Goal: Information Seeking & Learning: Learn about a topic

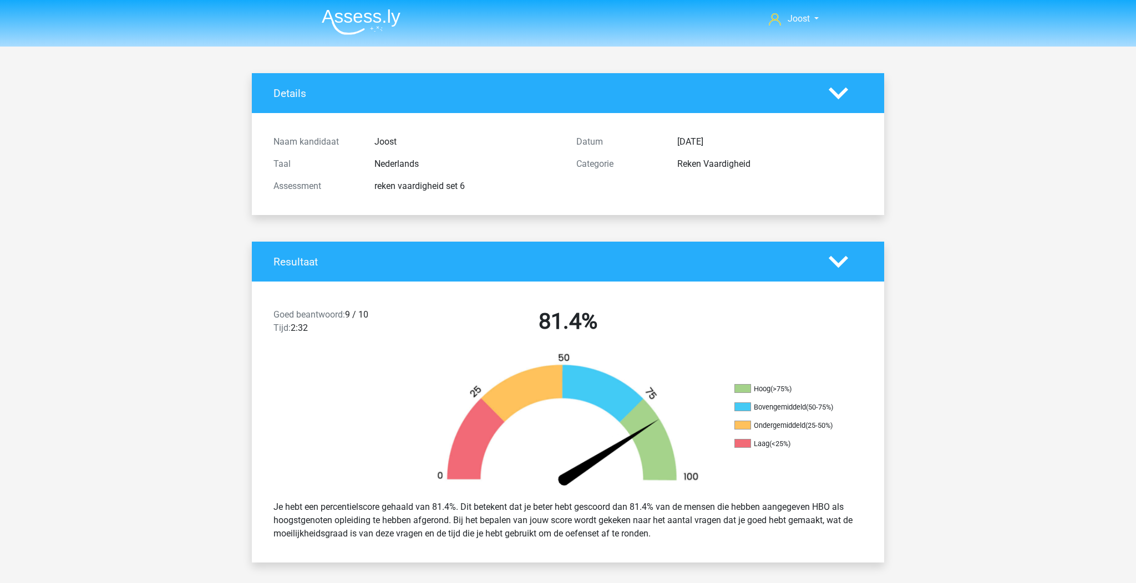
scroll to position [705, 0]
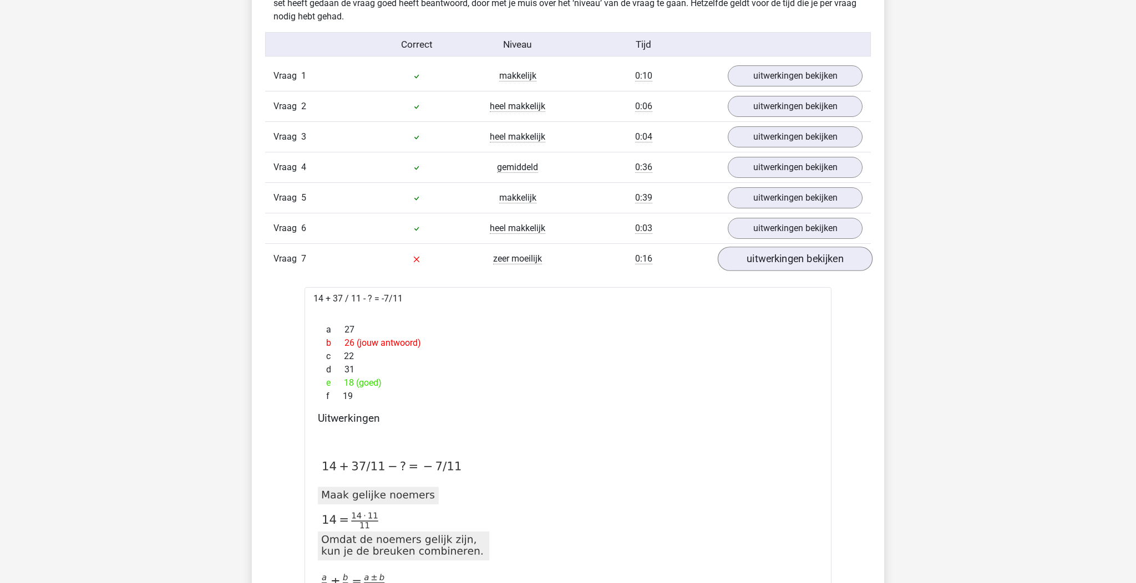
click at [760, 255] on link "uitwerkingen bekijken" at bounding box center [795, 259] width 155 height 24
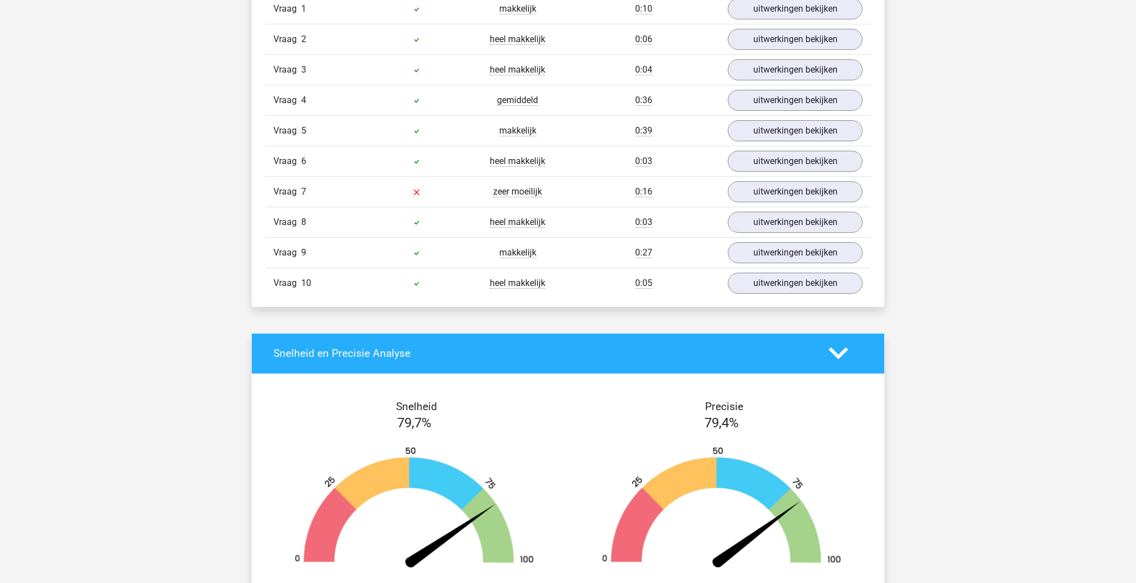
scroll to position [694, 0]
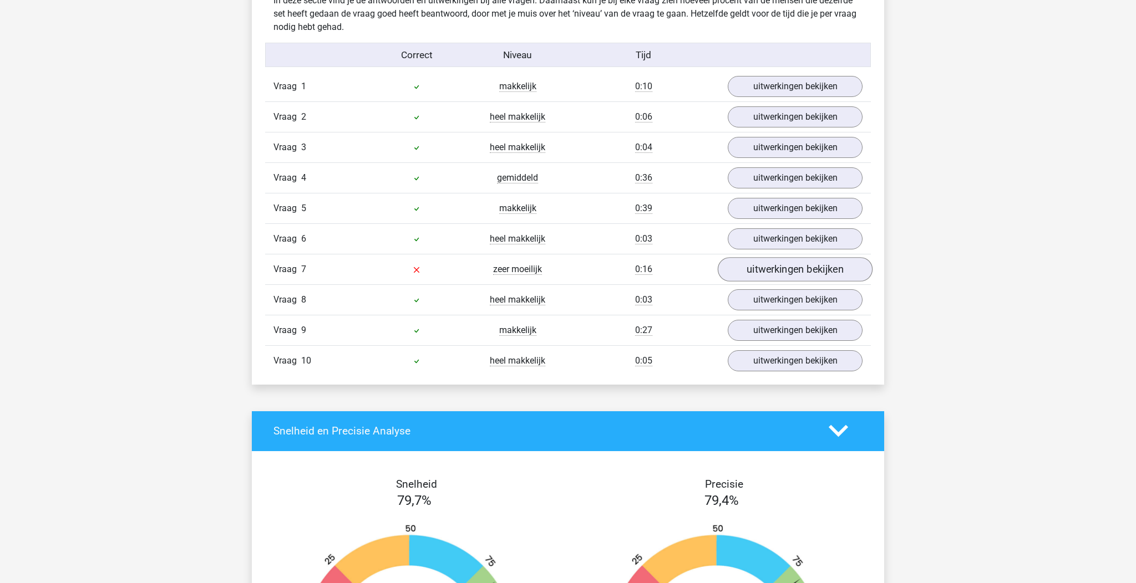
click at [762, 276] on link "uitwerkingen bekijken" at bounding box center [795, 269] width 155 height 24
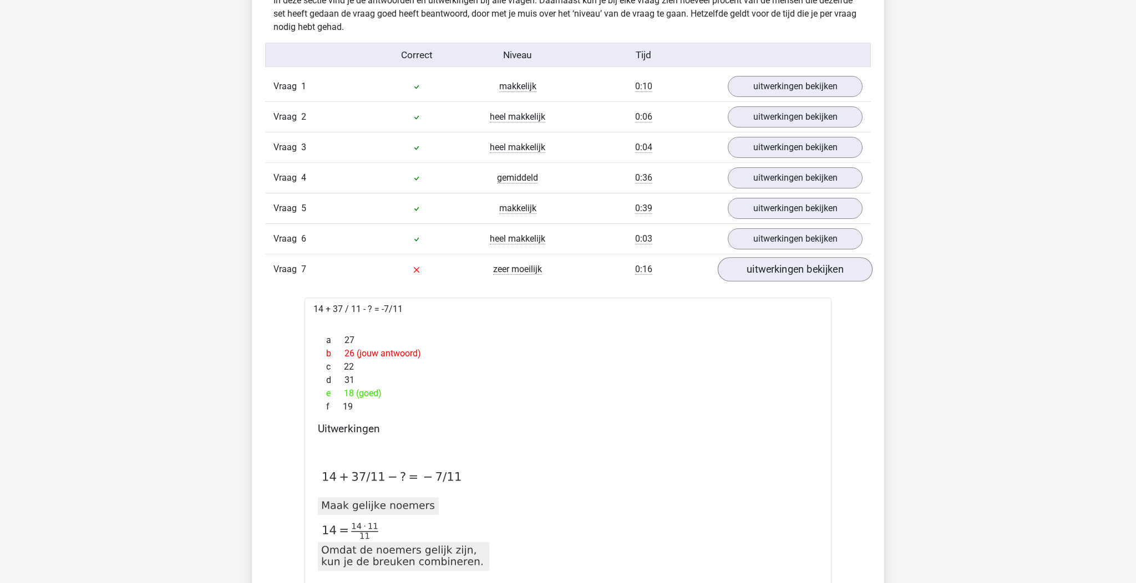
click at [780, 275] on link "uitwerkingen bekijken" at bounding box center [795, 269] width 155 height 24
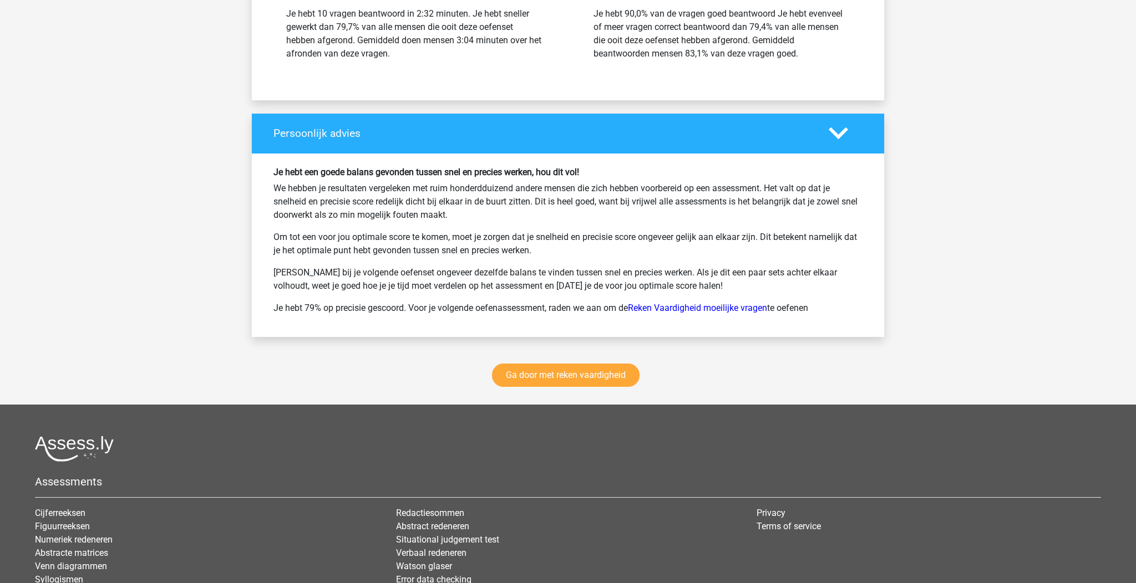
scroll to position [1479, 0]
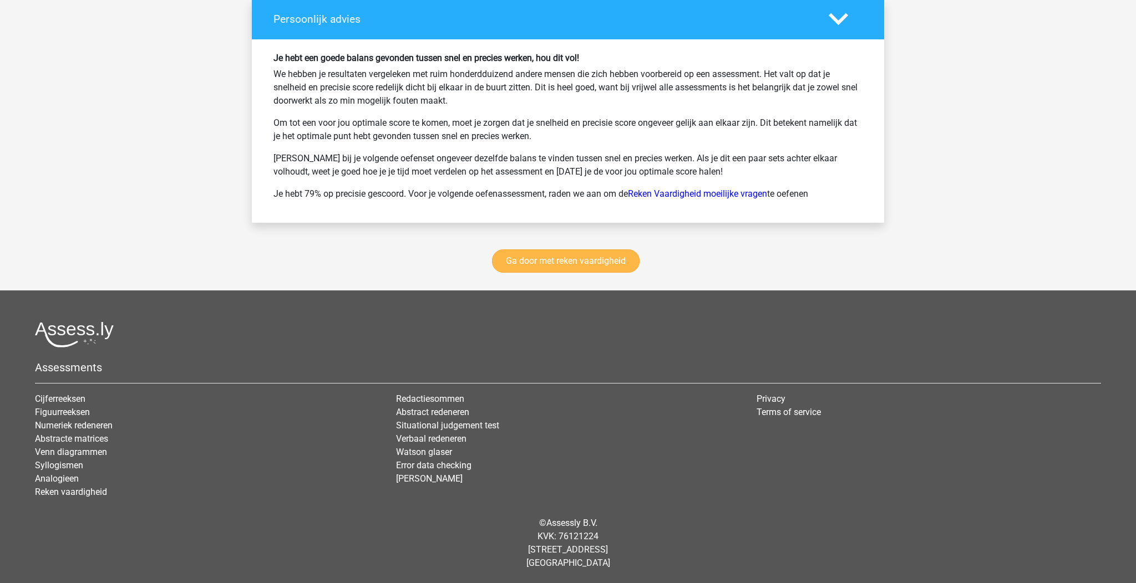
click at [545, 267] on link "Ga door met reken vaardigheid" at bounding box center [566, 261] width 148 height 23
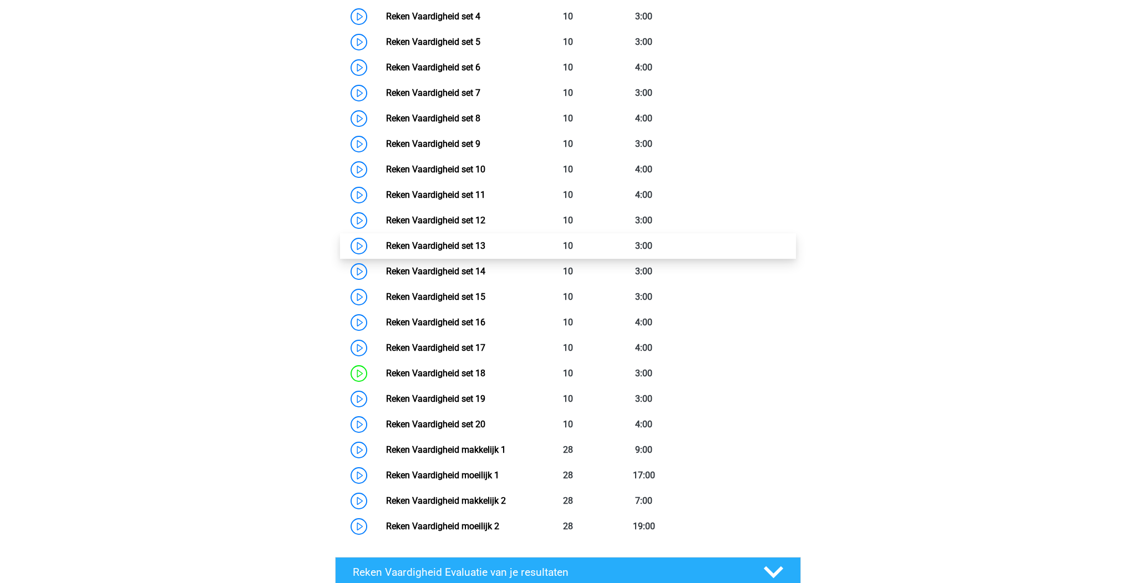
scroll to position [586, 0]
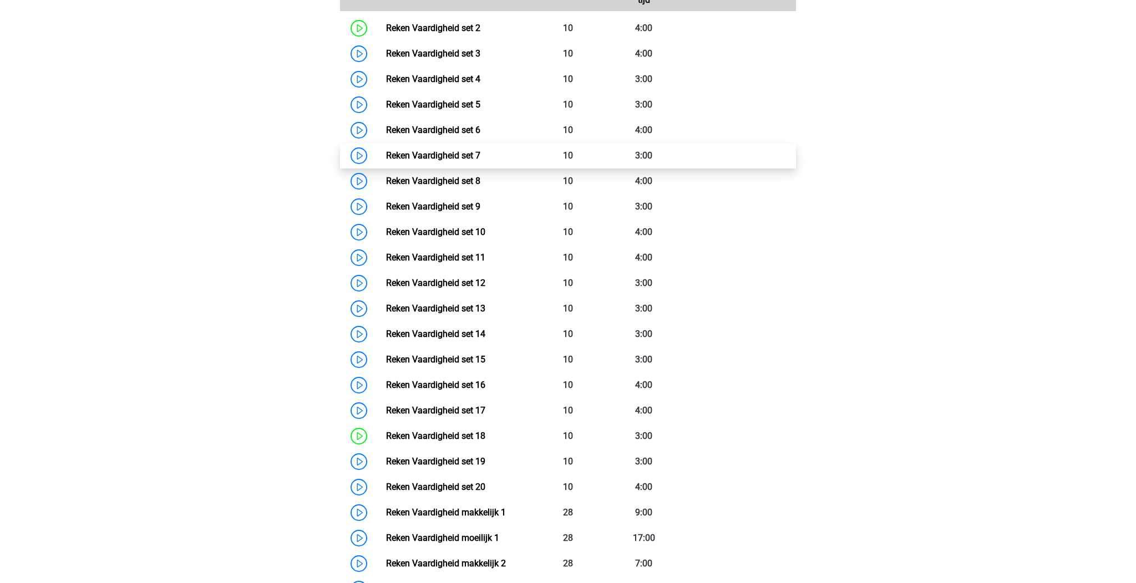
click at [480, 150] on link "Reken Vaardigheid set 7" at bounding box center [433, 155] width 94 height 11
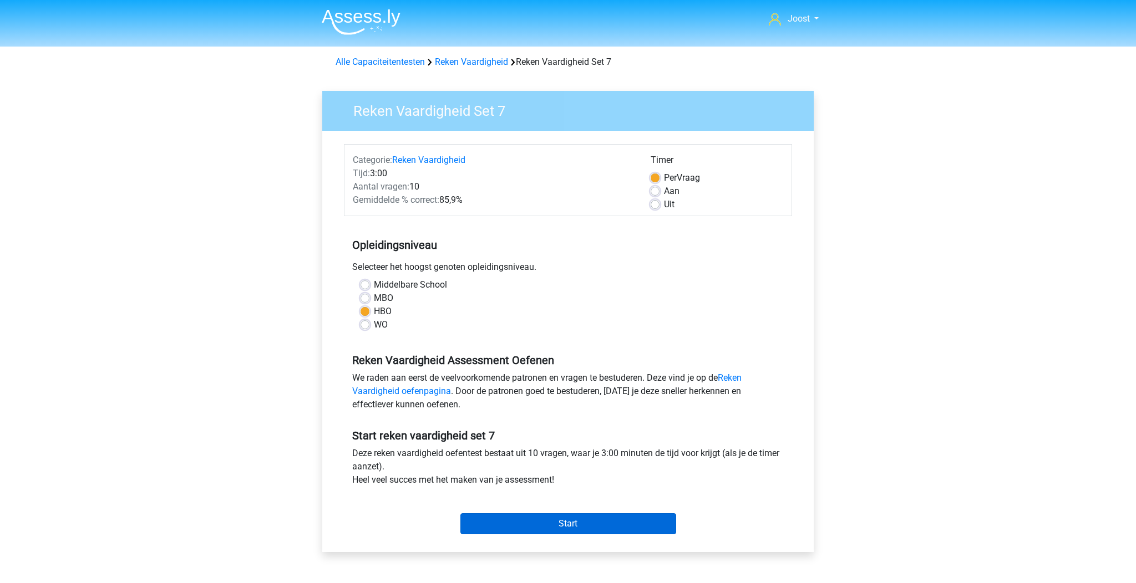
click at [597, 518] on input "Start" at bounding box center [568, 524] width 216 height 21
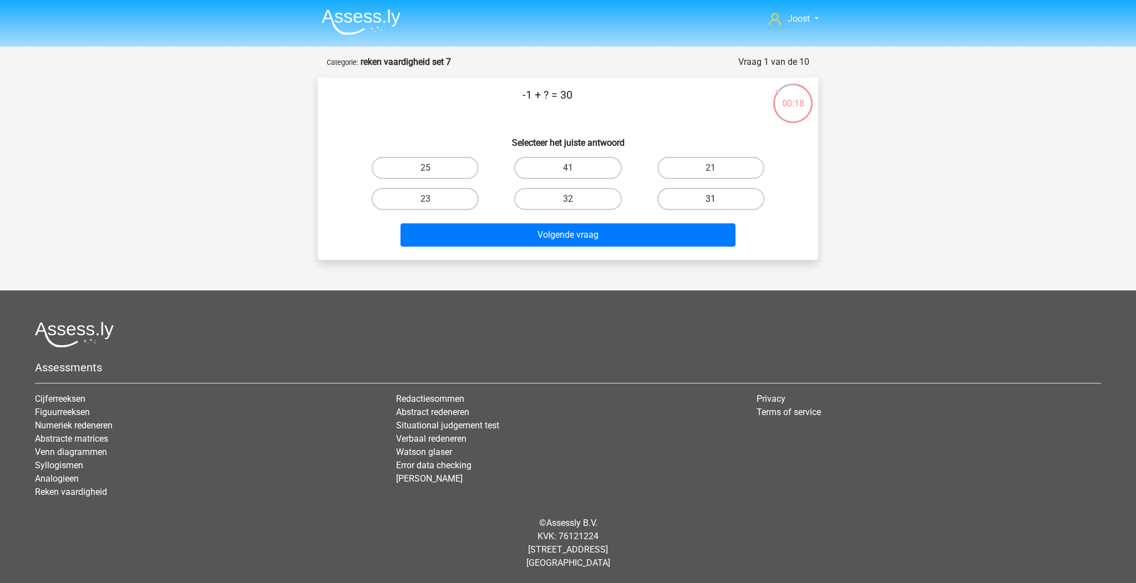
click at [709, 195] on label "31" at bounding box center [710, 199] width 107 height 22
click at [711, 199] on input "31" at bounding box center [714, 202] width 7 height 7
radio input "true"
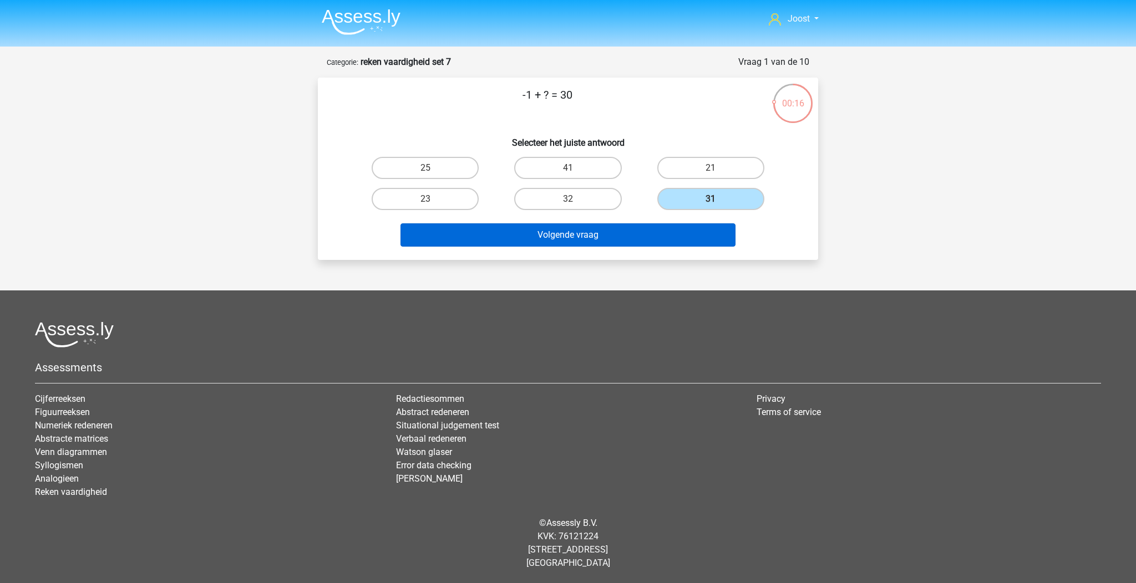
click at [612, 235] on button "Volgende vraag" at bounding box center [568, 235] width 336 height 23
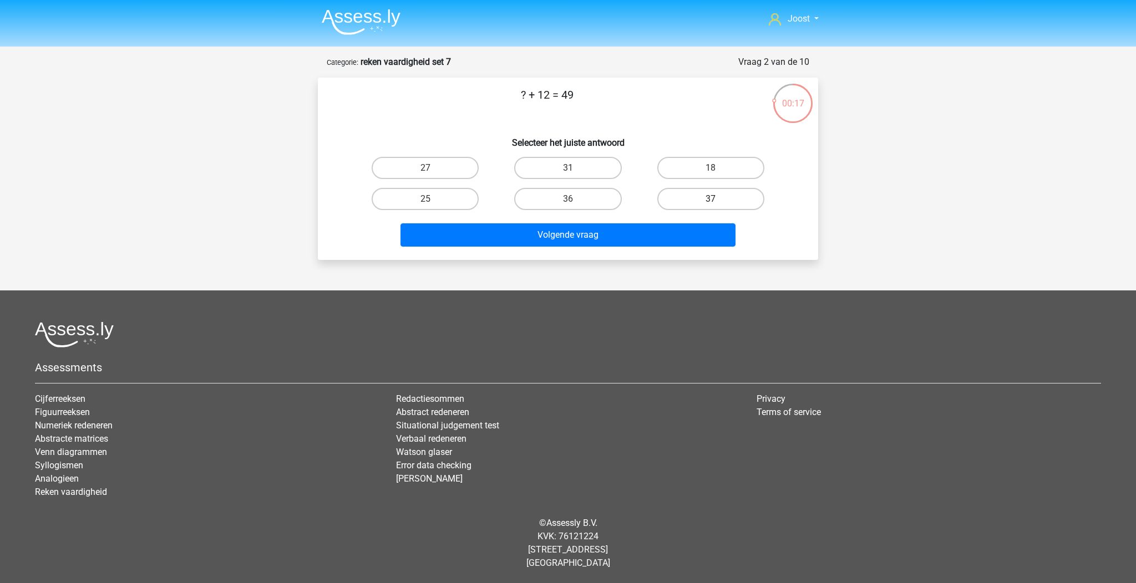
click at [681, 198] on label "37" at bounding box center [710, 199] width 107 height 22
click at [711, 199] on input "37" at bounding box center [714, 202] width 7 height 7
radio input "true"
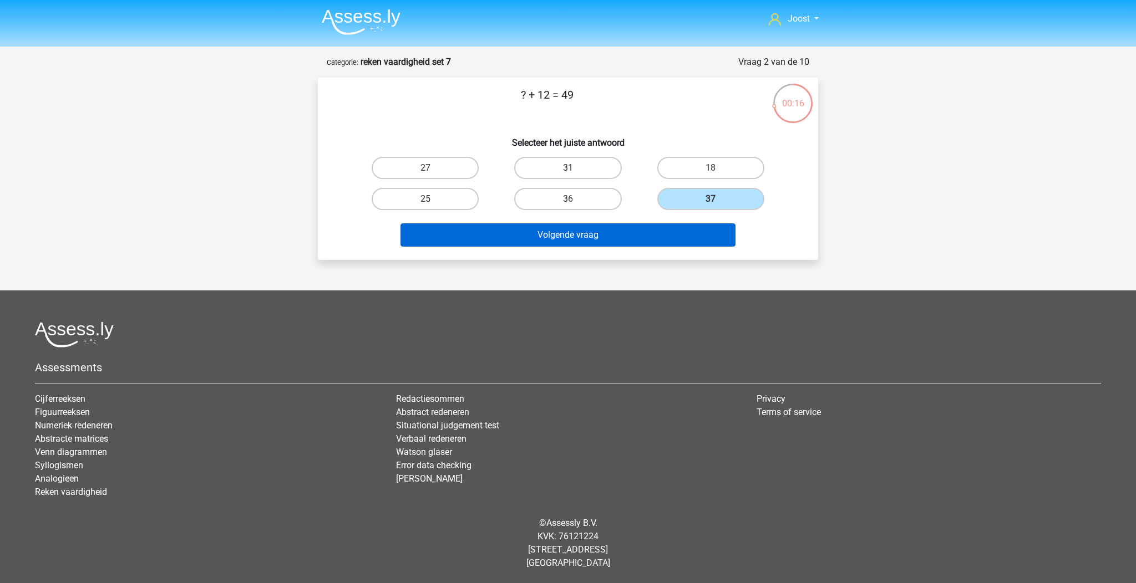
click at [666, 225] on button "Volgende vraag" at bounding box center [568, 235] width 336 height 23
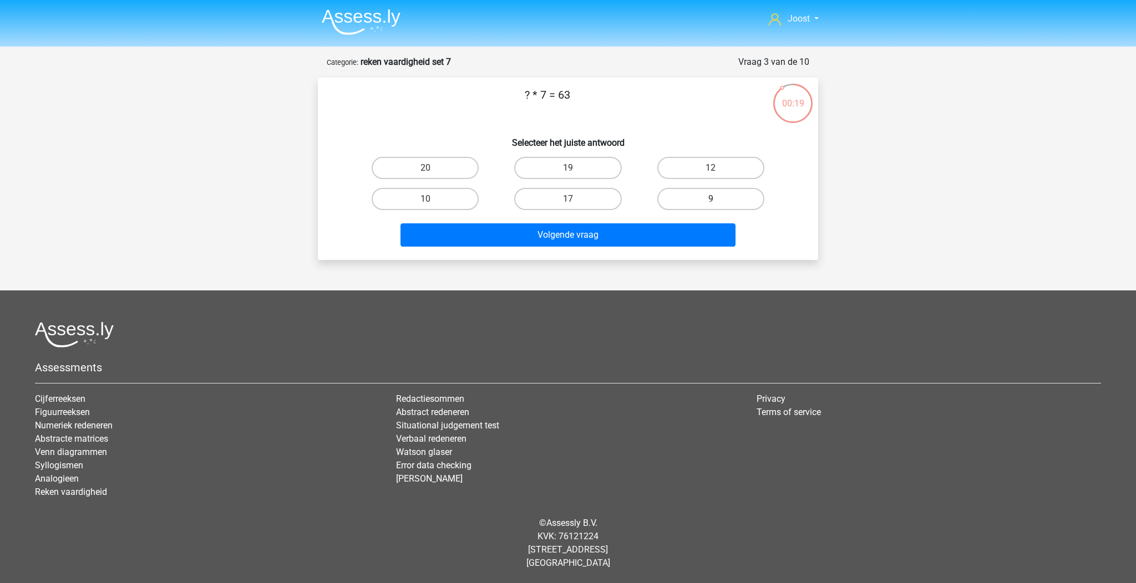
click at [695, 197] on label "9" at bounding box center [710, 199] width 107 height 22
click at [711, 199] on input "9" at bounding box center [714, 202] width 7 height 7
radio input "true"
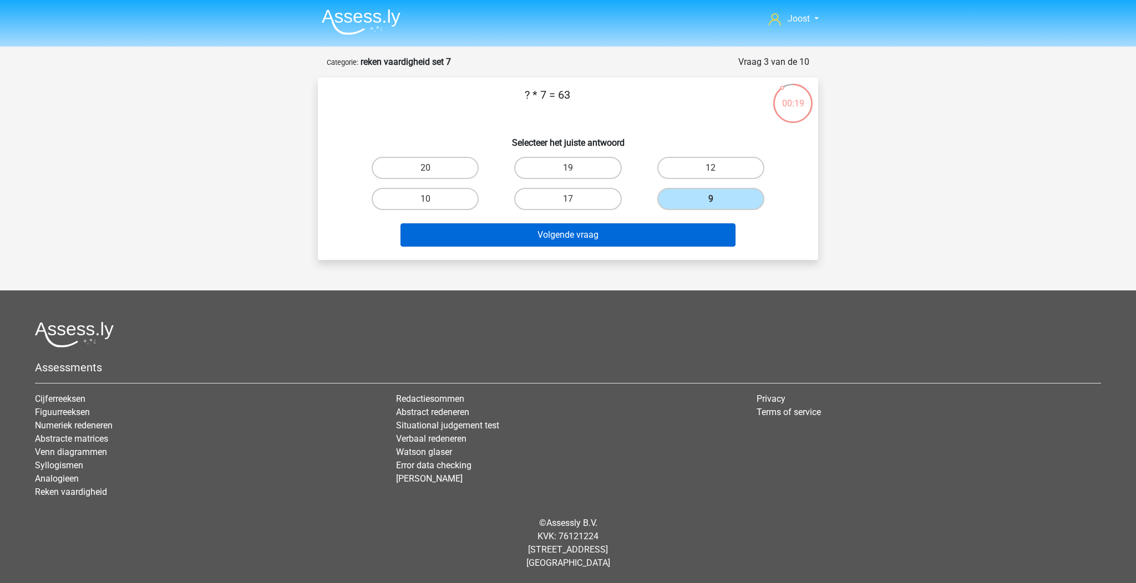
click at [673, 235] on button "Volgende vraag" at bounding box center [568, 235] width 336 height 23
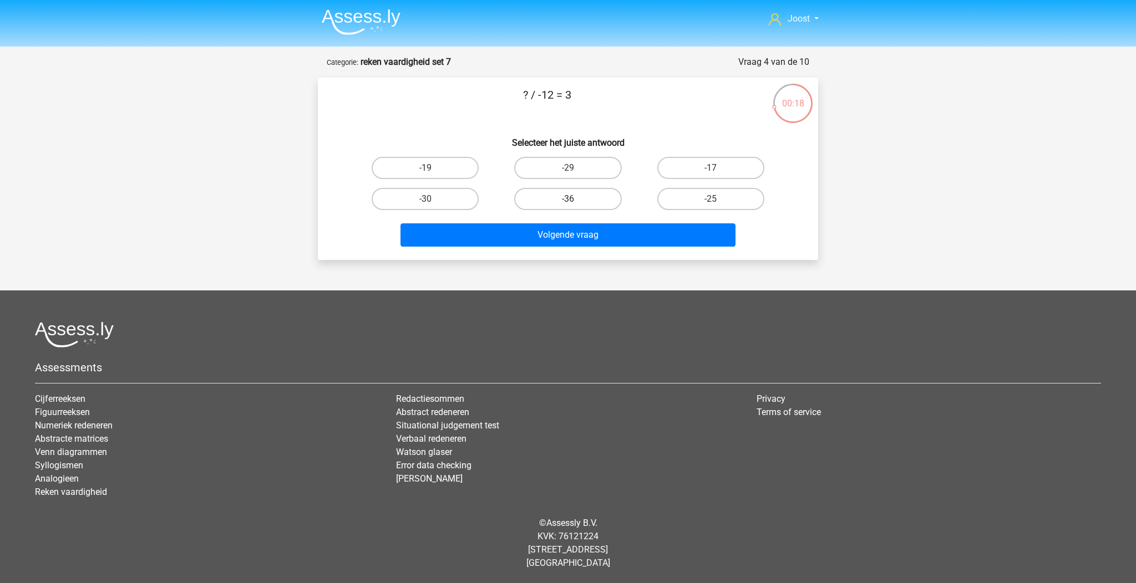
click at [584, 198] on label "-36" at bounding box center [567, 199] width 107 height 22
click at [575, 199] on input "-36" at bounding box center [571, 202] width 7 height 7
radio input "true"
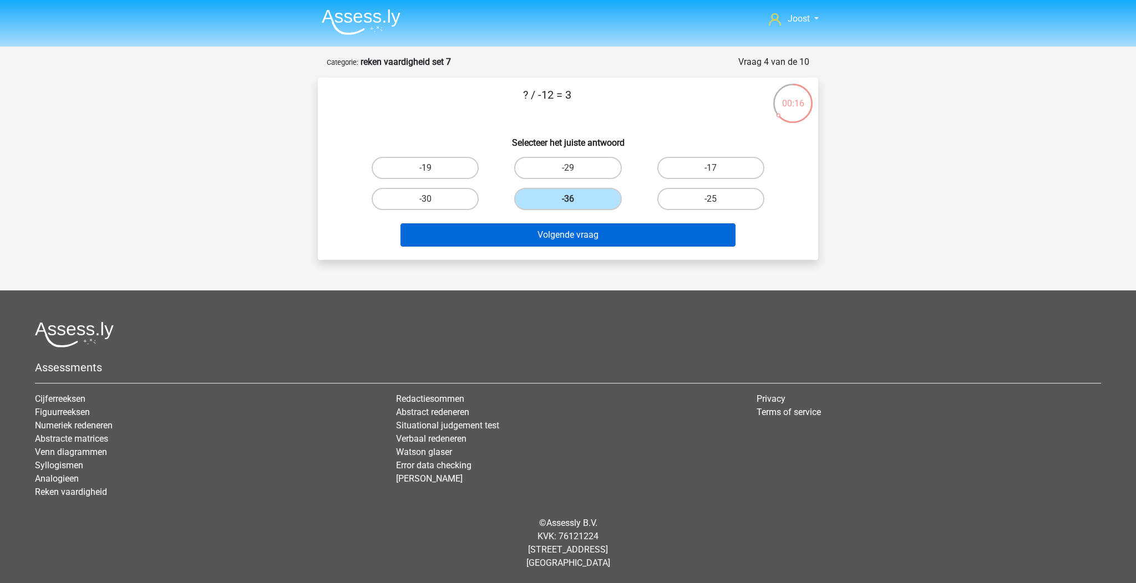
click at [652, 238] on button "Volgende vraag" at bounding box center [568, 235] width 336 height 23
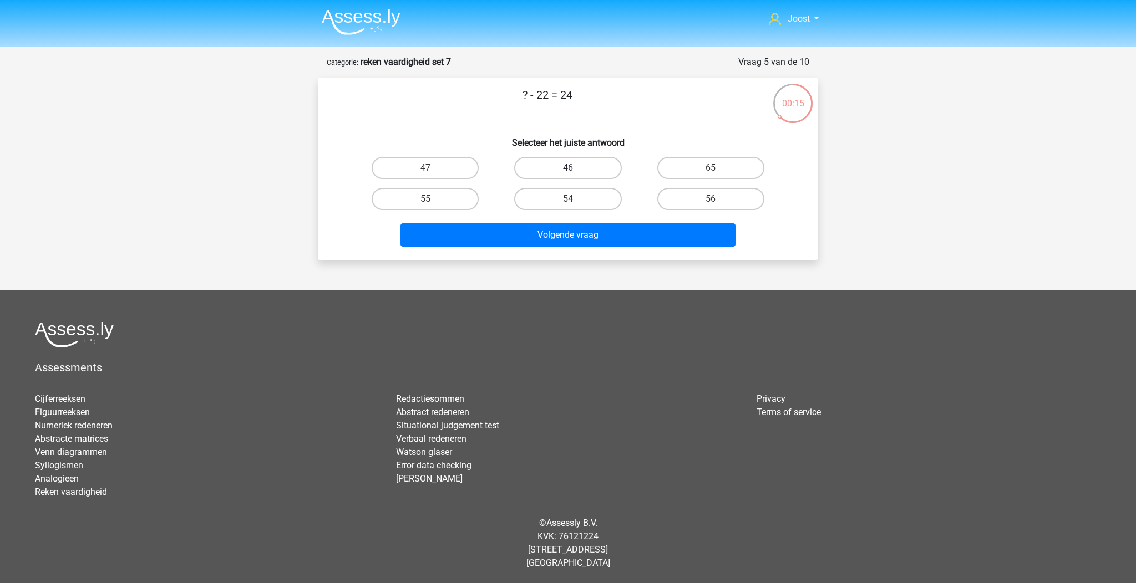
click at [524, 167] on label "46" at bounding box center [567, 168] width 107 height 22
click at [568, 168] on input "46" at bounding box center [571, 171] width 7 height 7
radio input "true"
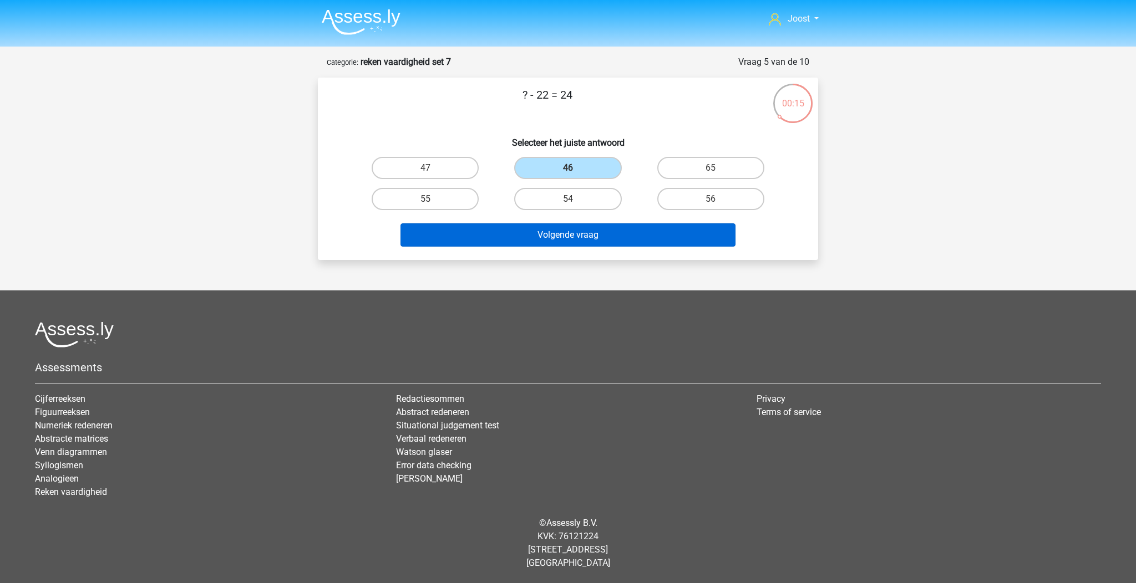
click at [508, 232] on button "Volgende vraag" at bounding box center [568, 235] width 336 height 23
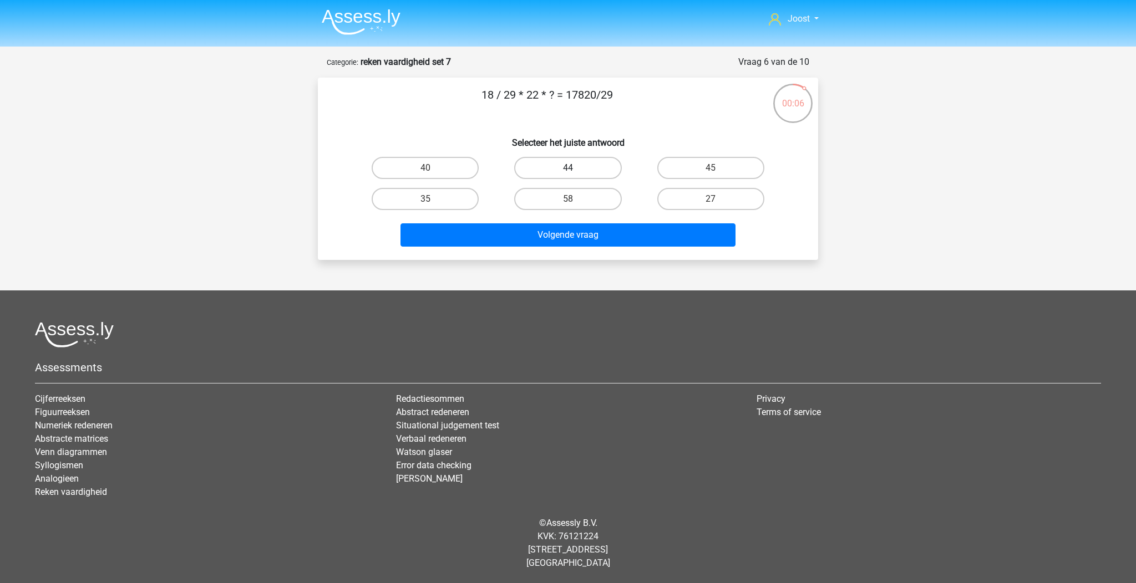
click at [606, 175] on label "44" at bounding box center [567, 168] width 107 height 22
click at [575, 175] on input "44" at bounding box center [571, 171] width 7 height 7
radio input "true"
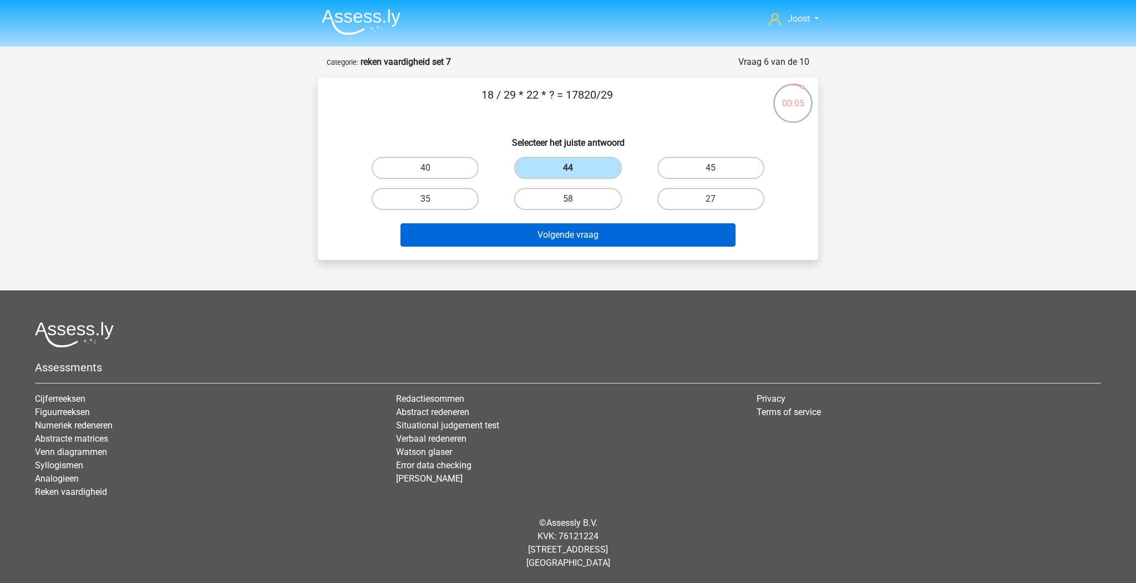
click at [633, 237] on button "Volgende vraag" at bounding box center [568, 235] width 336 height 23
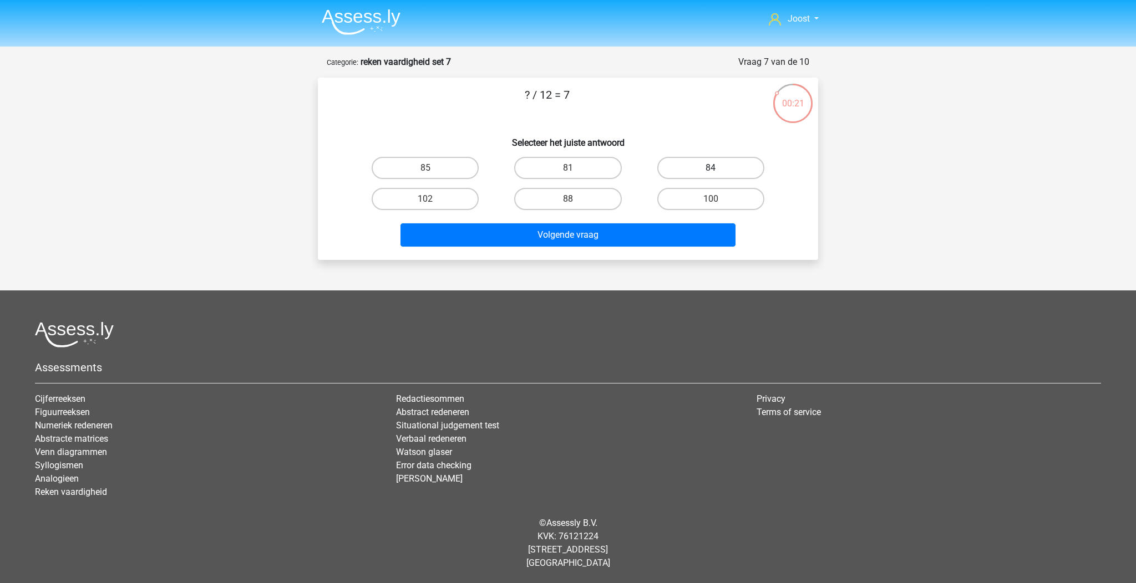
click at [688, 162] on label "84" at bounding box center [710, 168] width 107 height 22
click at [711, 168] on input "84" at bounding box center [714, 171] width 7 height 7
radio input "true"
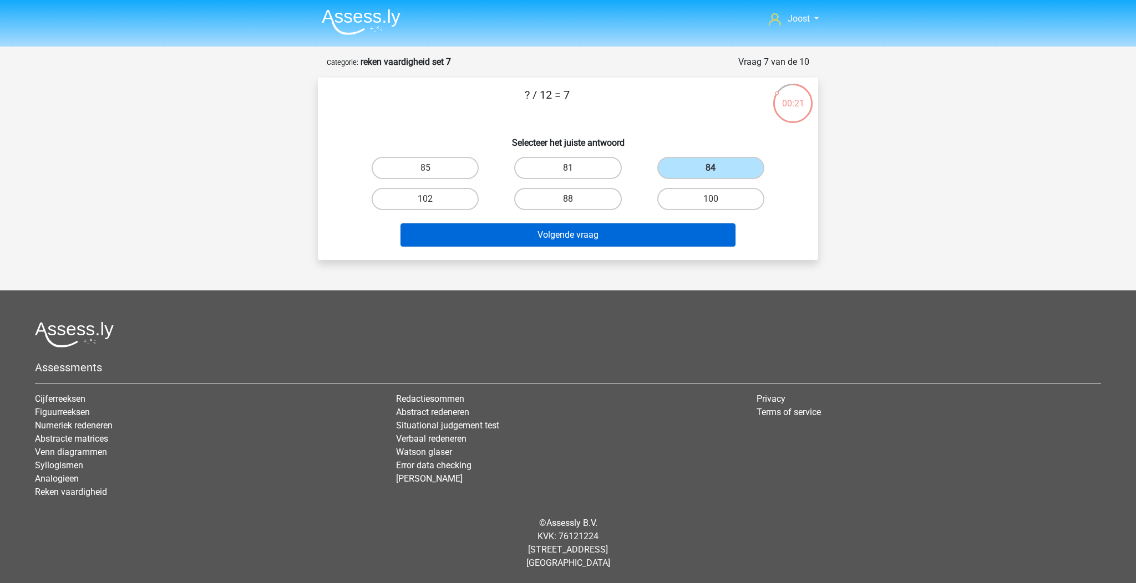
click at [669, 230] on button "Volgende vraag" at bounding box center [568, 235] width 336 height 23
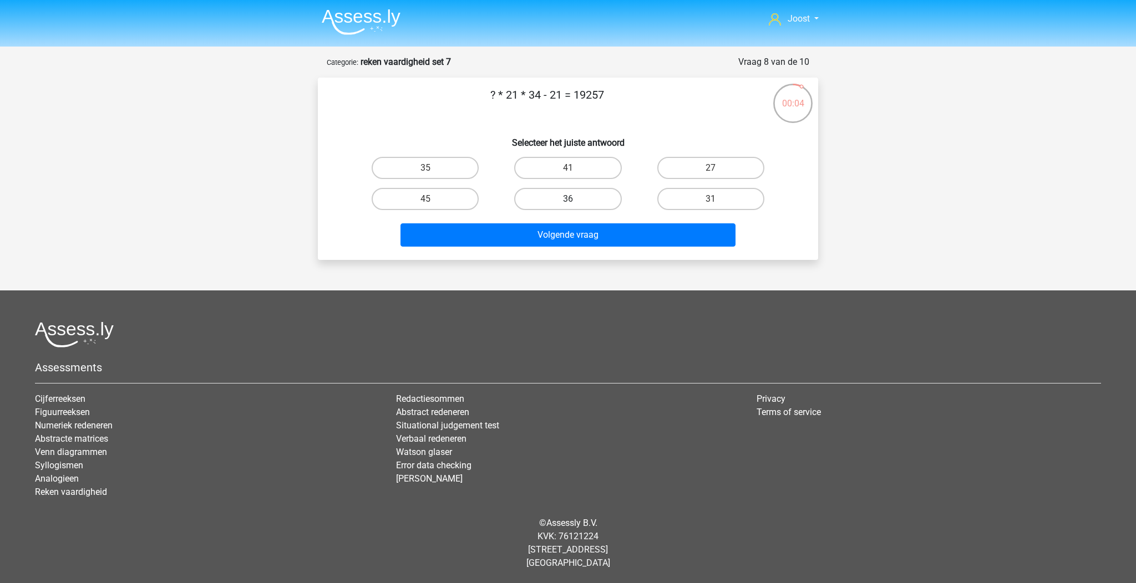
click at [601, 191] on label "36" at bounding box center [567, 199] width 107 height 22
click at [575, 199] on input "36" at bounding box center [571, 202] width 7 height 7
radio input "true"
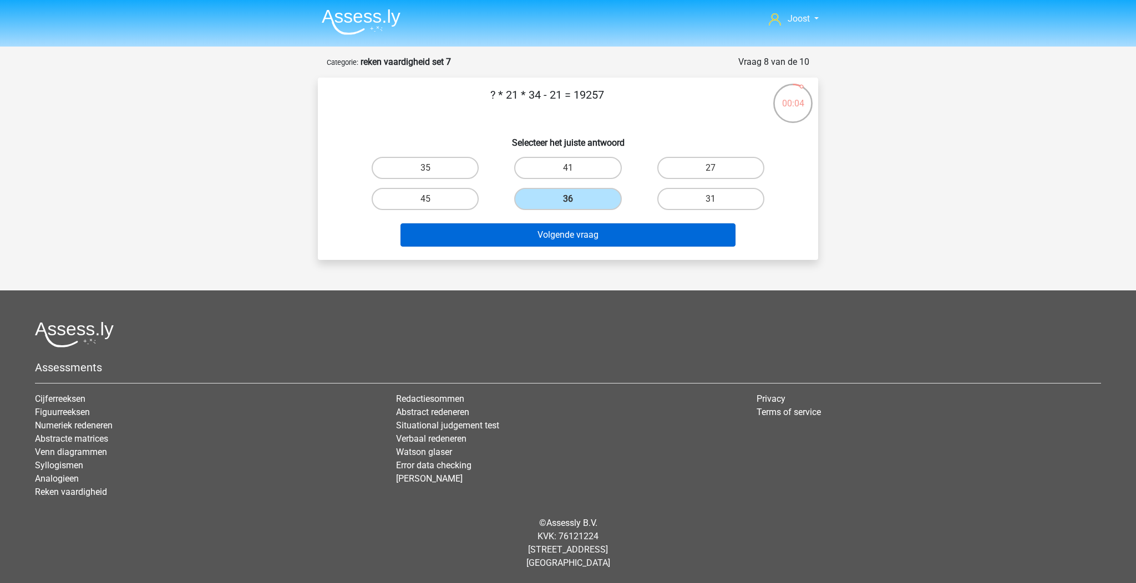
click at [617, 233] on button "Volgende vraag" at bounding box center [568, 235] width 336 height 23
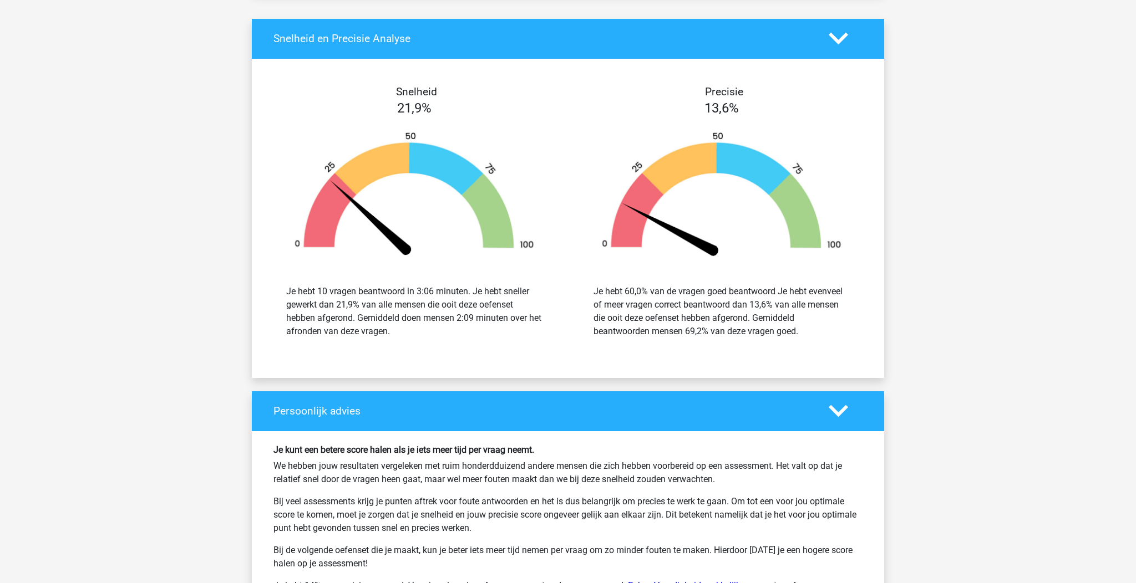
scroll to position [637, 0]
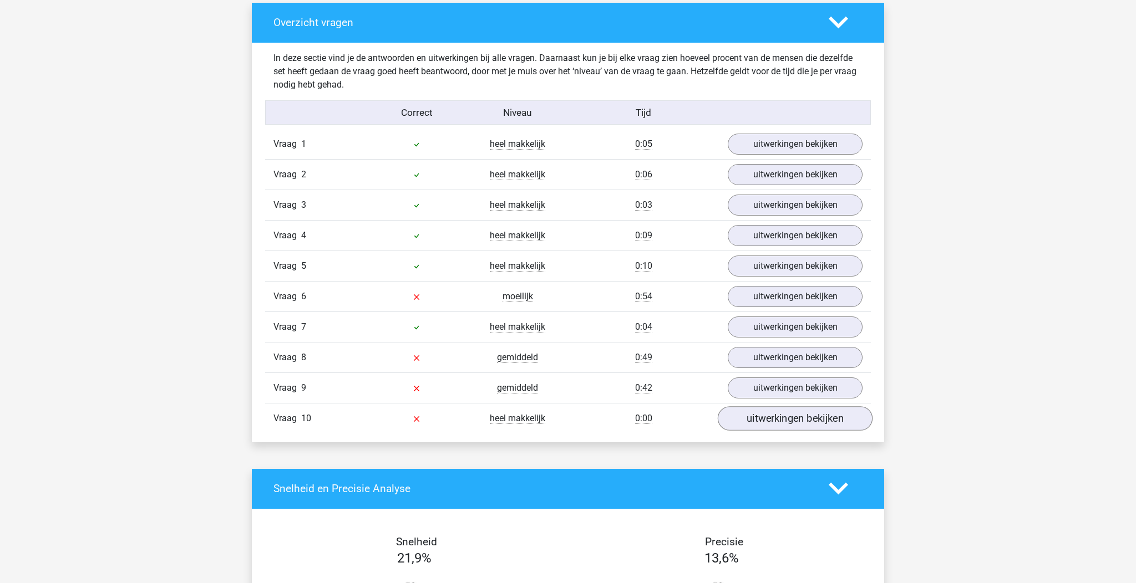
click at [804, 422] on link "uitwerkingen bekijken" at bounding box center [795, 419] width 155 height 24
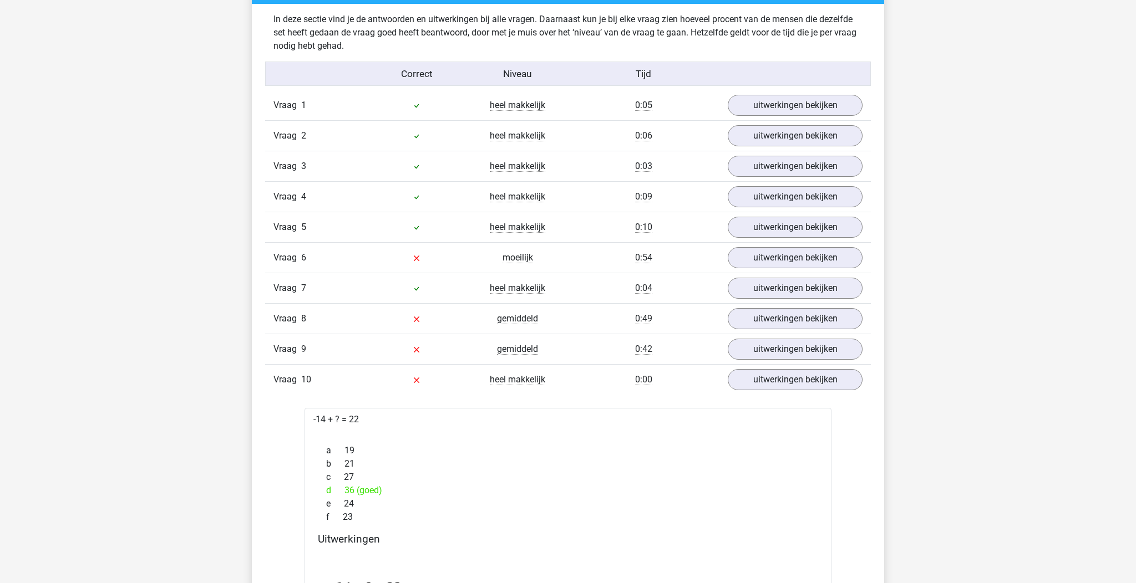
scroll to position [714, 0]
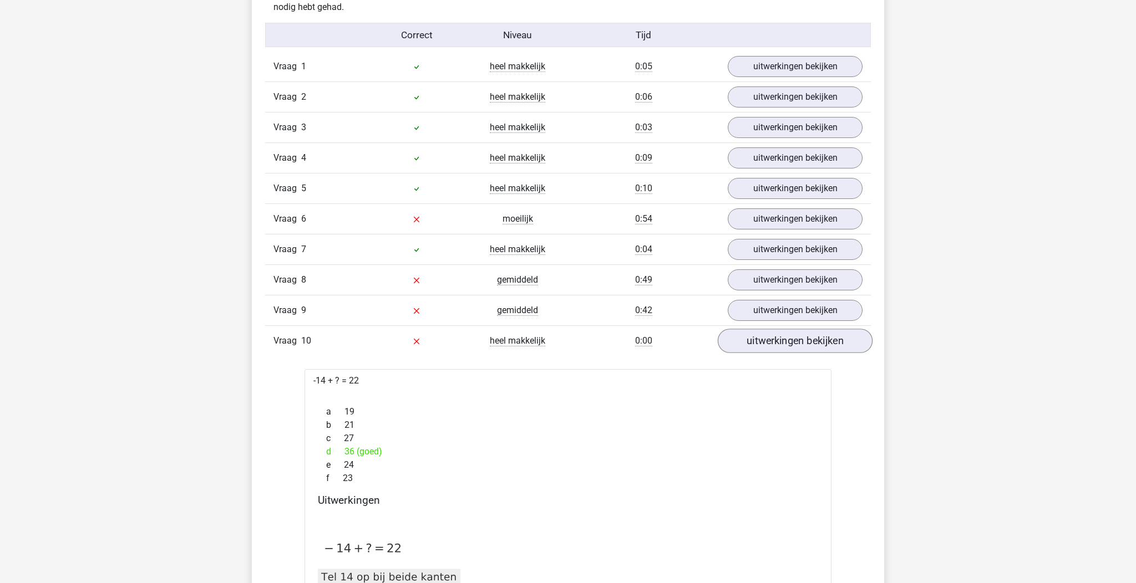
click at [800, 339] on link "uitwerkingen bekijken" at bounding box center [795, 341] width 155 height 24
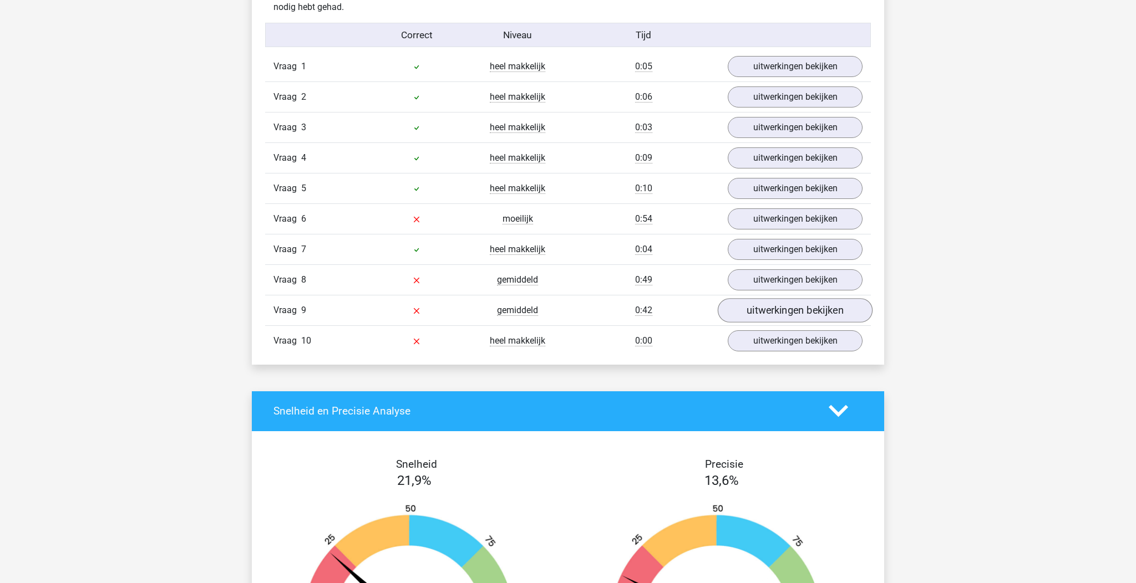
click at [808, 312] on link "uitwerkingen bekijken" at bounding box center [795, 310] width 155 height 24
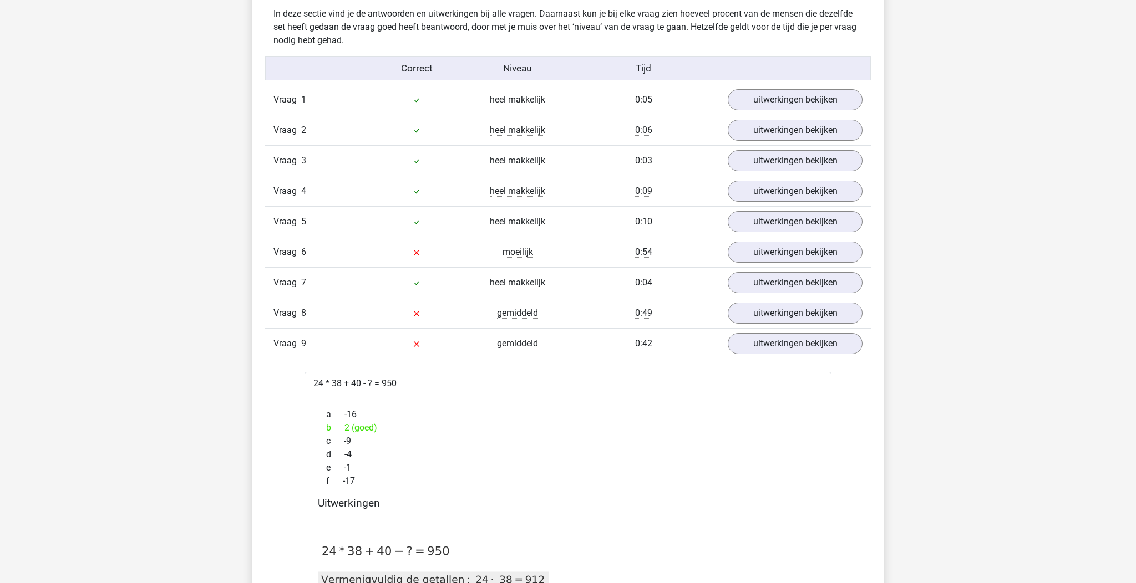
scroll to position [503, 0]
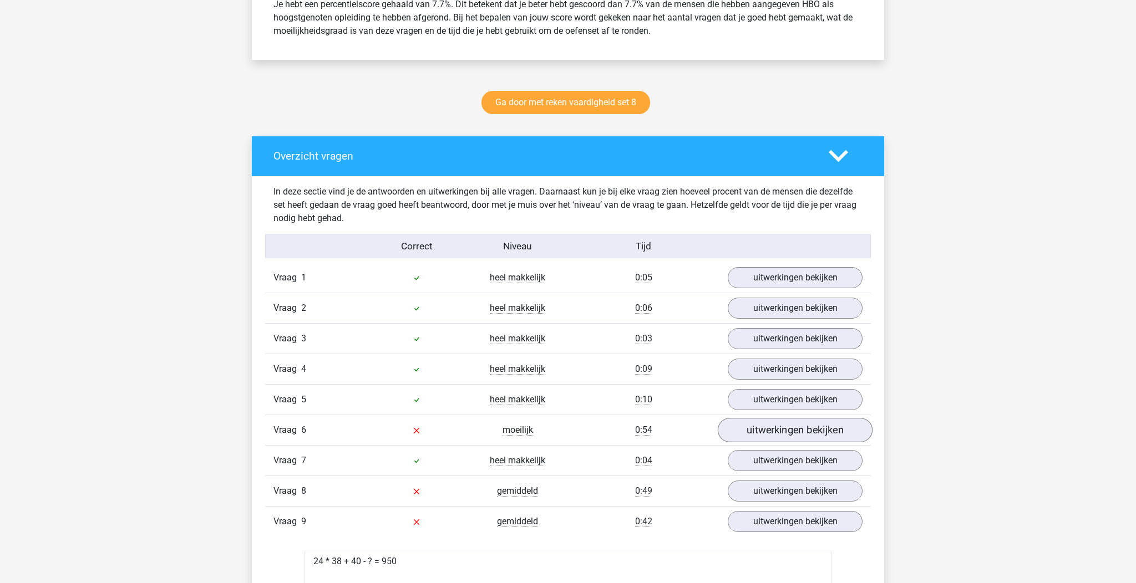
click at [800, 428] on link "uitwerkingen bekijken" at bounding box center [795, 430] width 155 height 24
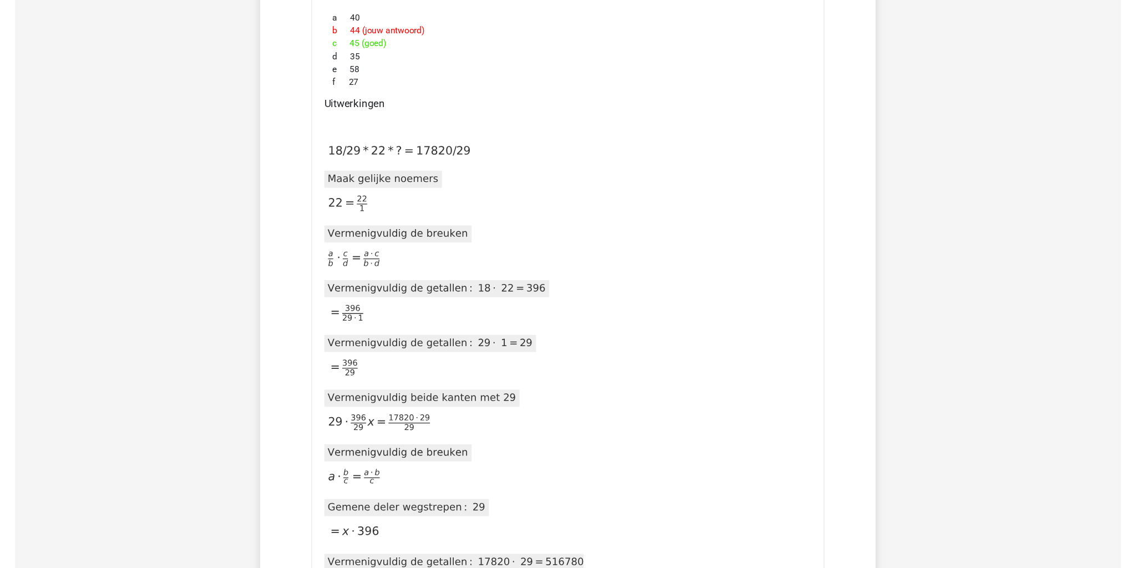
scroll to position [819, 0]
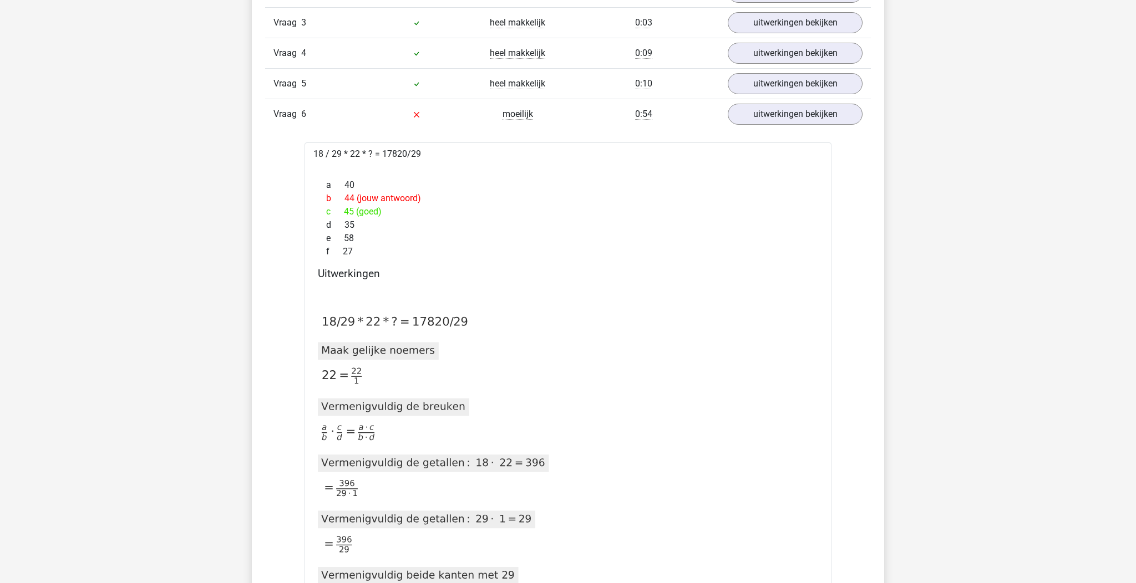
drag, startPoint x: 413, startPoint y: 151, endPoint x: 278, endPoint y: 153, distance: 134.2
copy div "18 / 29 * 22 * ? = 17820/29"
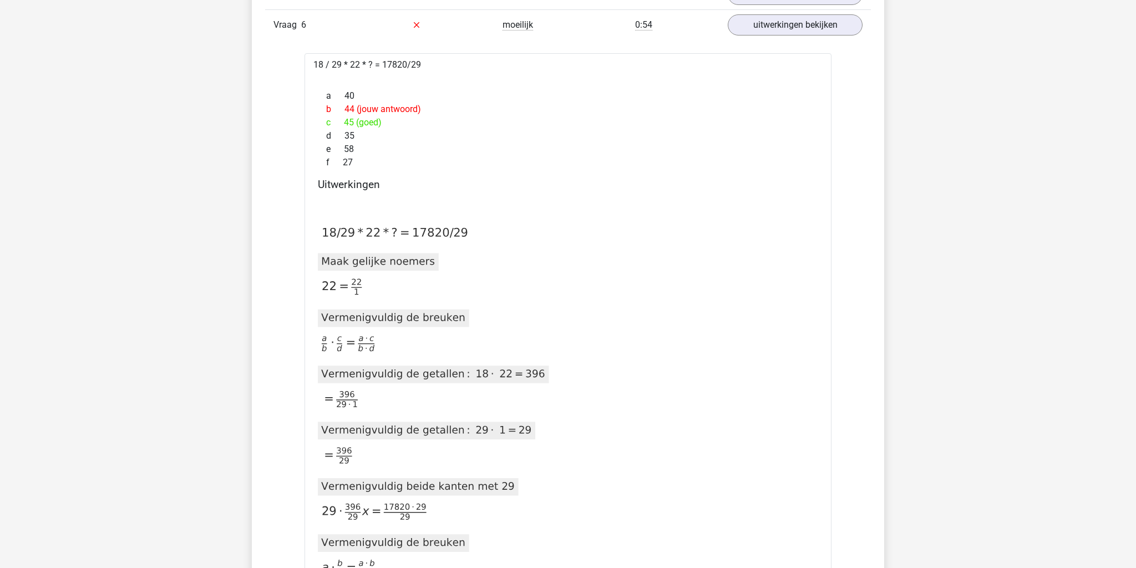
scroll to position [196, 0]
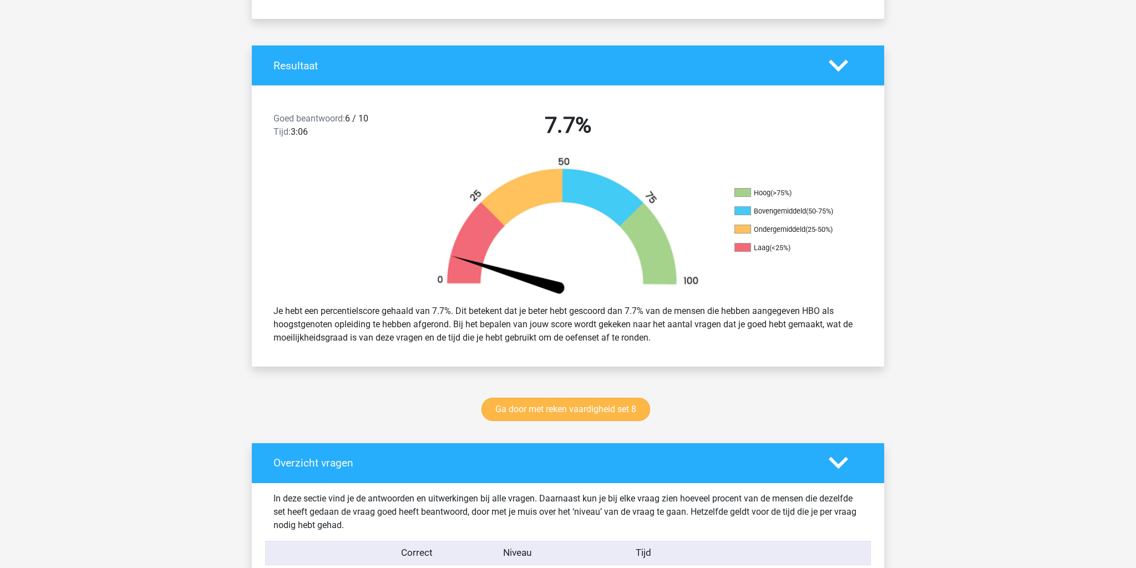
click at [583, 413] on link "Ga door met reken vaardigheid set 8" at bounding box center [565, 409] width 169 height 23
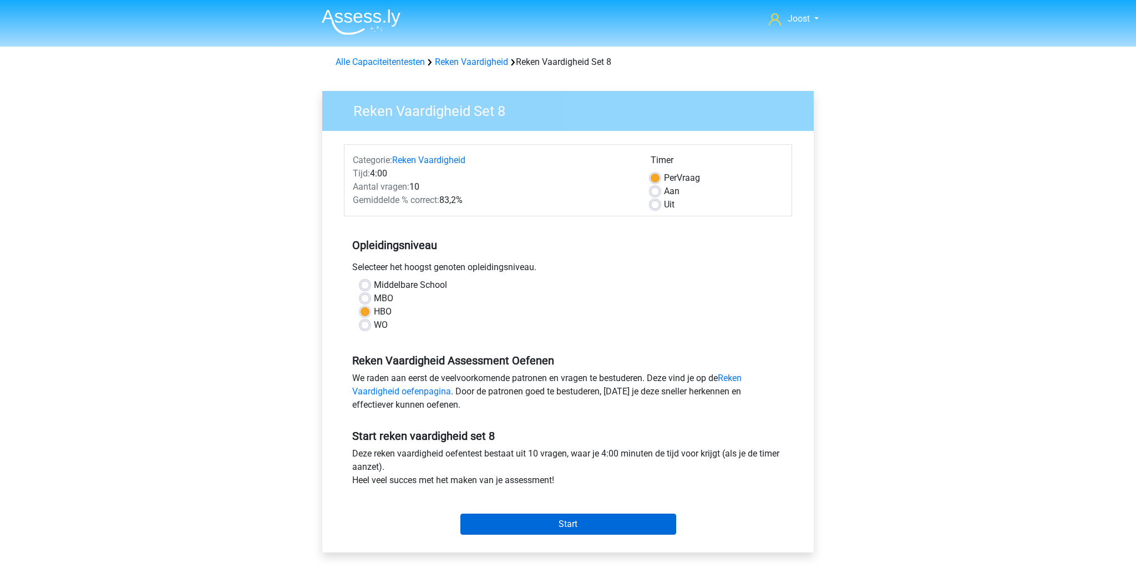
click at [566, 526] on input "Start" at bounding box center [568, 524] width 216 height 21
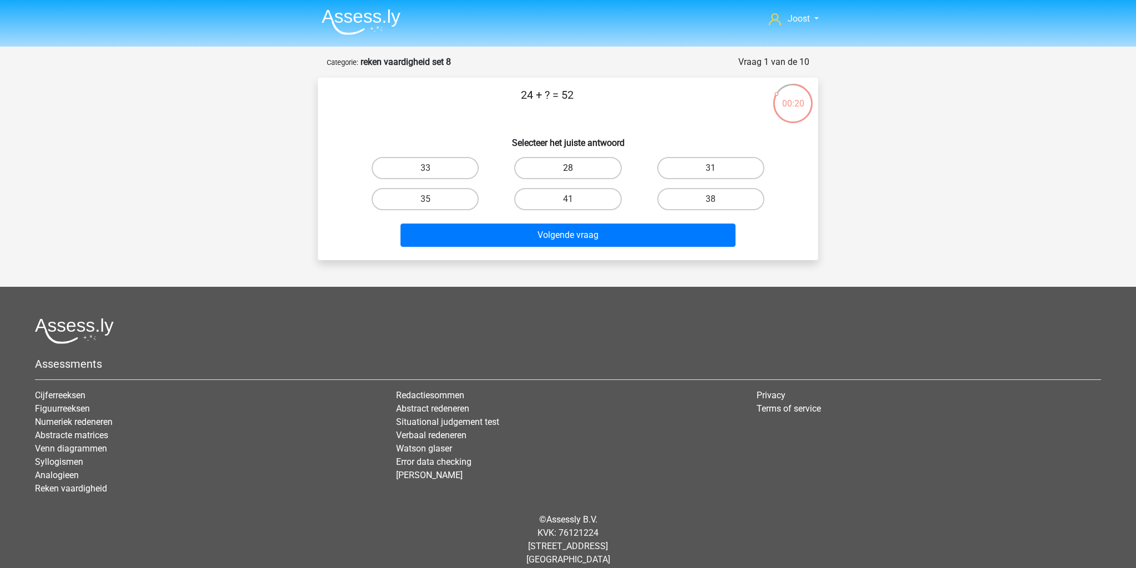
click at [609, 168] on label "28" at bounding box center [567, 168] width 107 height 22
click at [575, 168] on input "28" at bounding box center [571, 171] width 7 height 7
radio input "true"
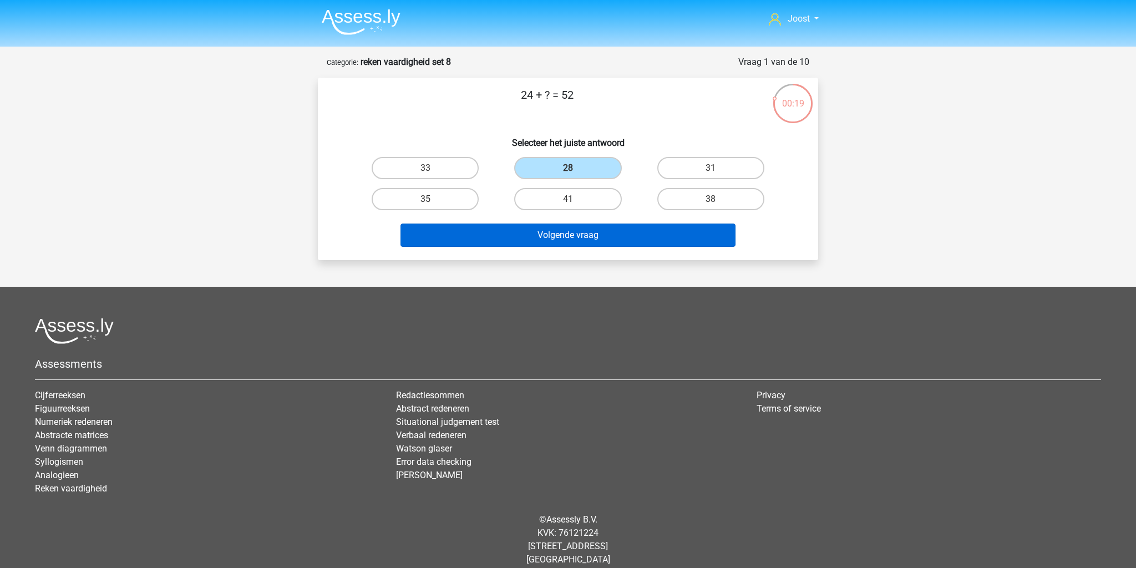
click at [630, 229] on button "Volgende vraag" at bounding box center [568, 235] width 336 height 23
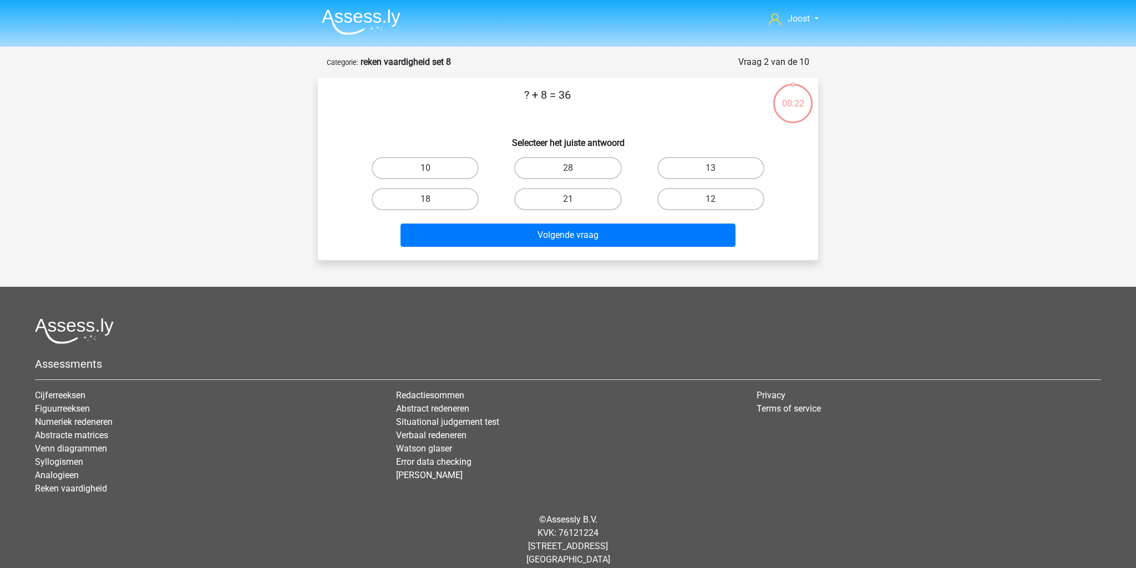
scroll to position [12, 0]
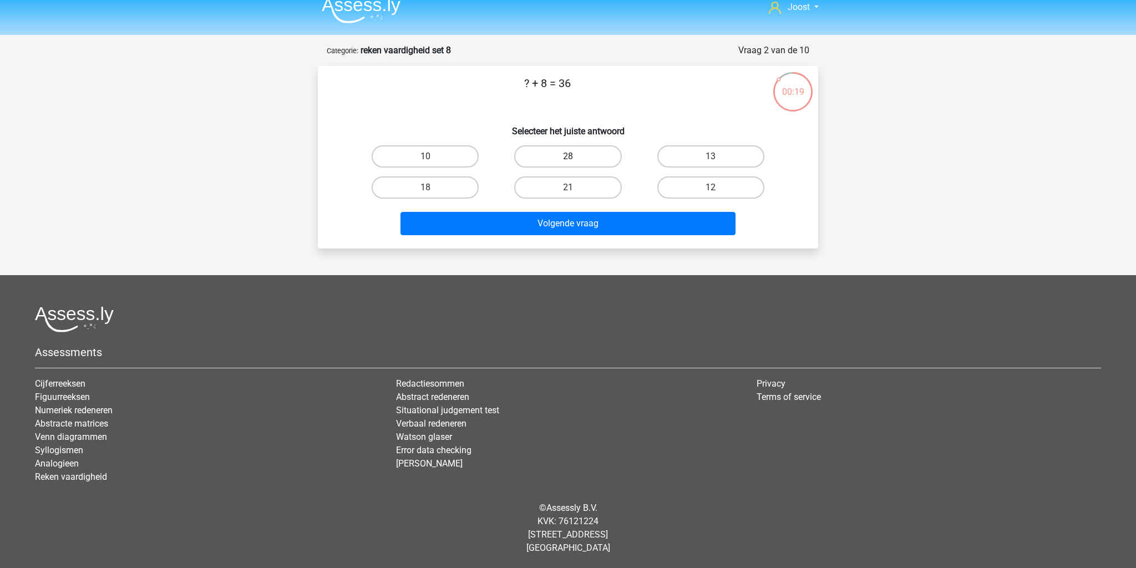
click at [576, 161] on label "28" at bounding box center [567, 156] width 107 height 22
click at [575, 161] on input "28" at bounding box center [571, 159] width 7 height 7
radio input "true"
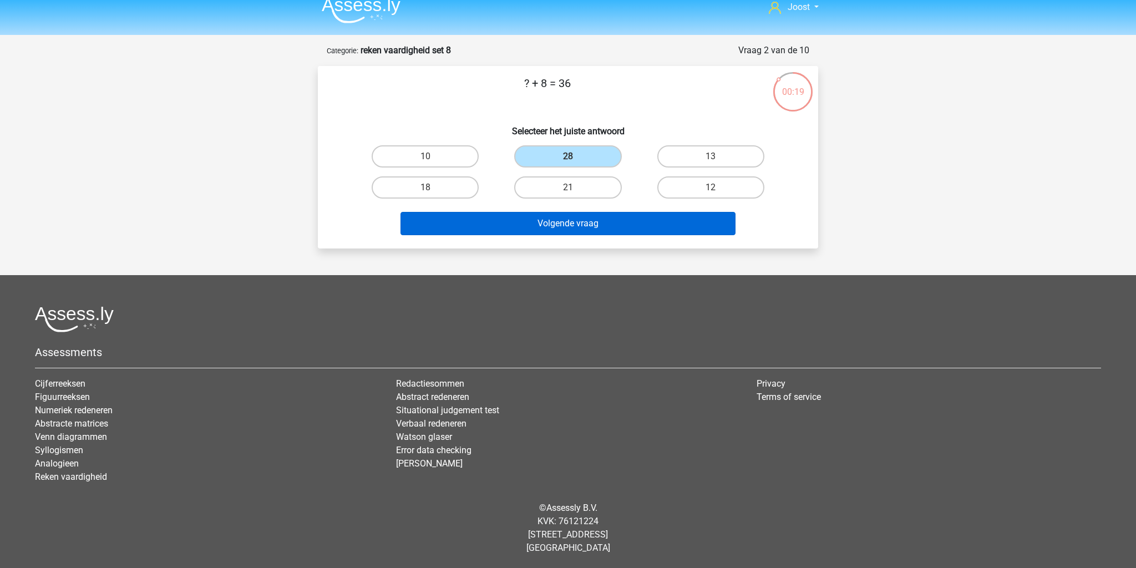
click at [604, 220] on button "Volgende vraag" at bounding box center [568, 223] width 336 height 23
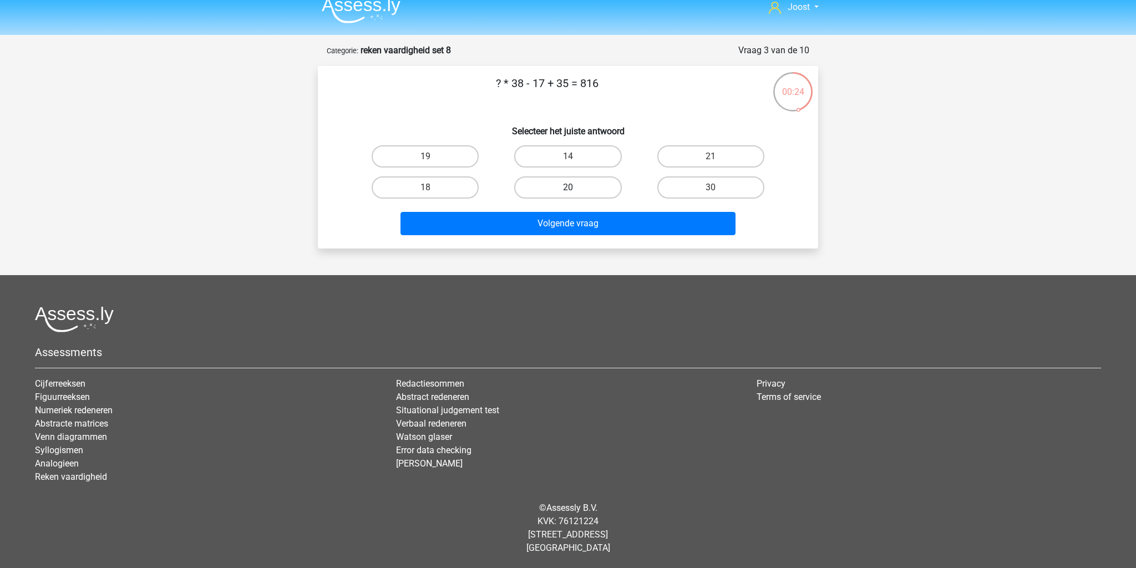
click at [596, 184] on label "20" at bounding box center [567, 187] width 107 height 22
click at [575, 187] on input "20" at bounding box center [571, 190] width 7 height 7
radio input "true"
click at [714, 154] on label "21" at bounding box center [710, 156] width 107 height 22
click at [714, 156] on input "21" at bounding box center [714, 159] width 7 height 7
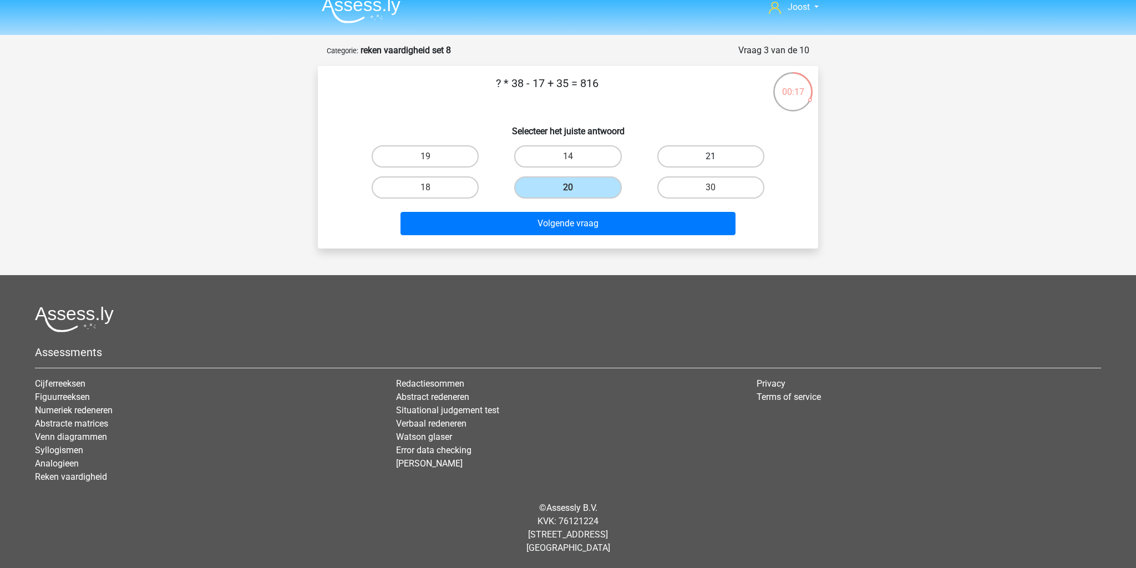
radio input "true"
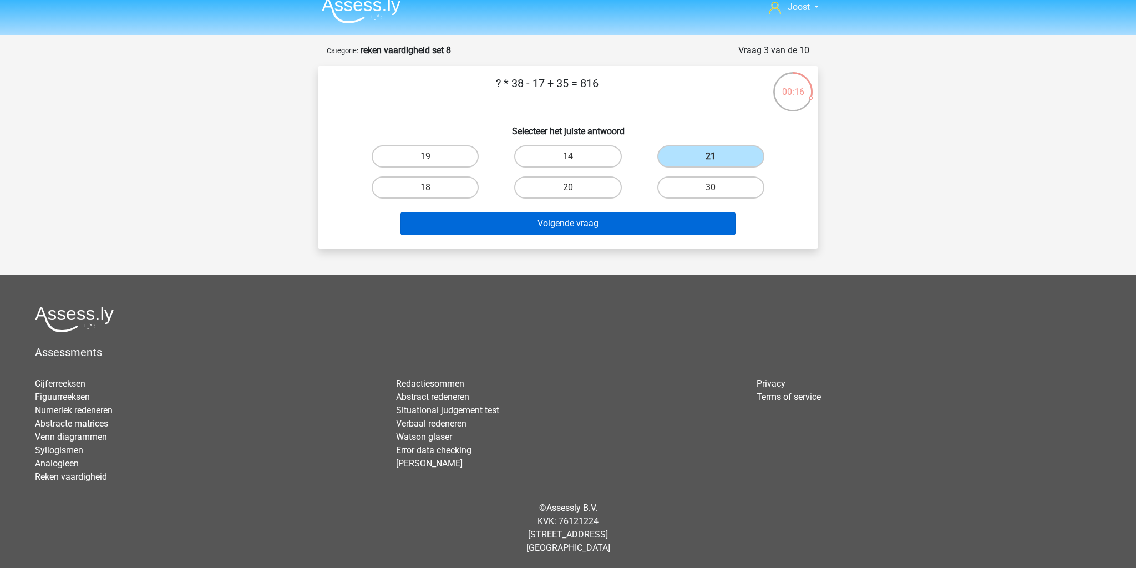
click at [687, 229] on button "Volgende vraag" at bounding box center [568, 223] width 336 height 23
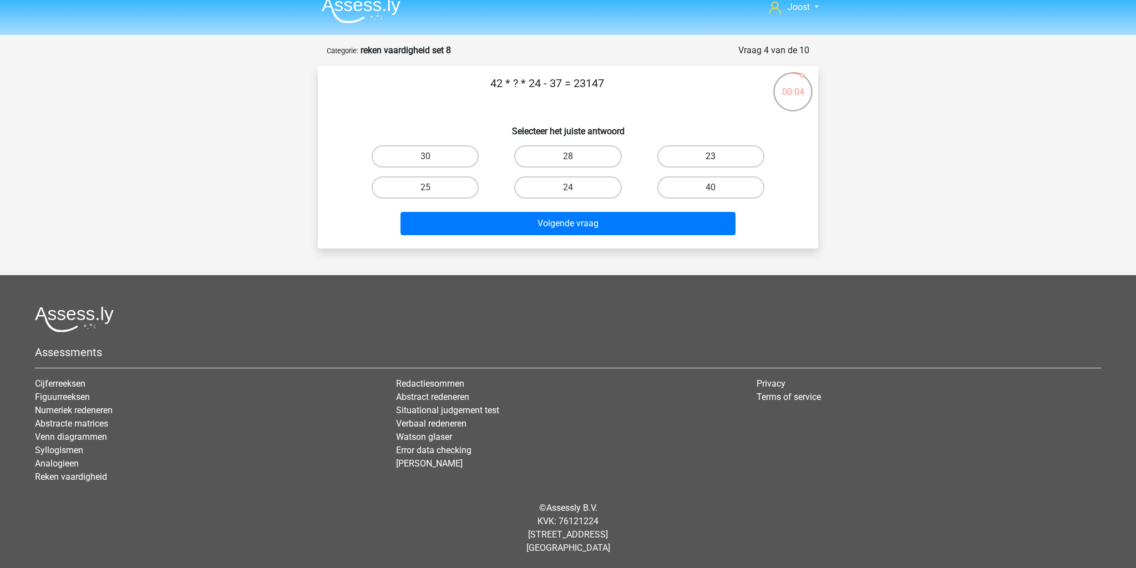
click at [682, 156] on label "23" at bounding box center [710, 156] width 107 height 22
click at [711, 156] on input "23" at bounding box center [714, 159] width 7 height 7
radio input "true"
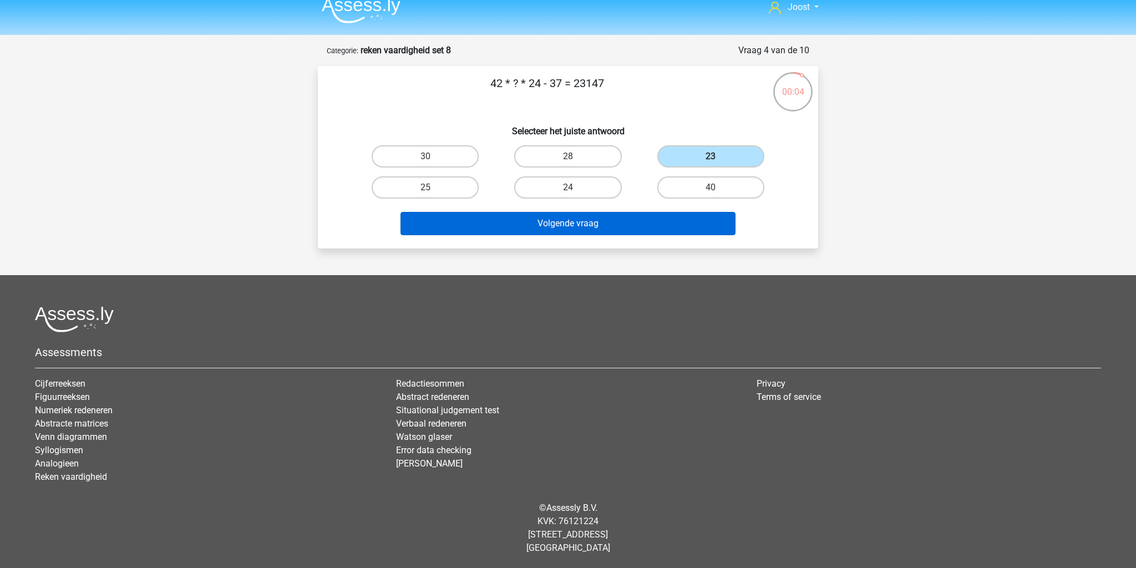
click at [663, 218] on button "Volgende vraag" at bounding box center [568, 223] width 336 height 23
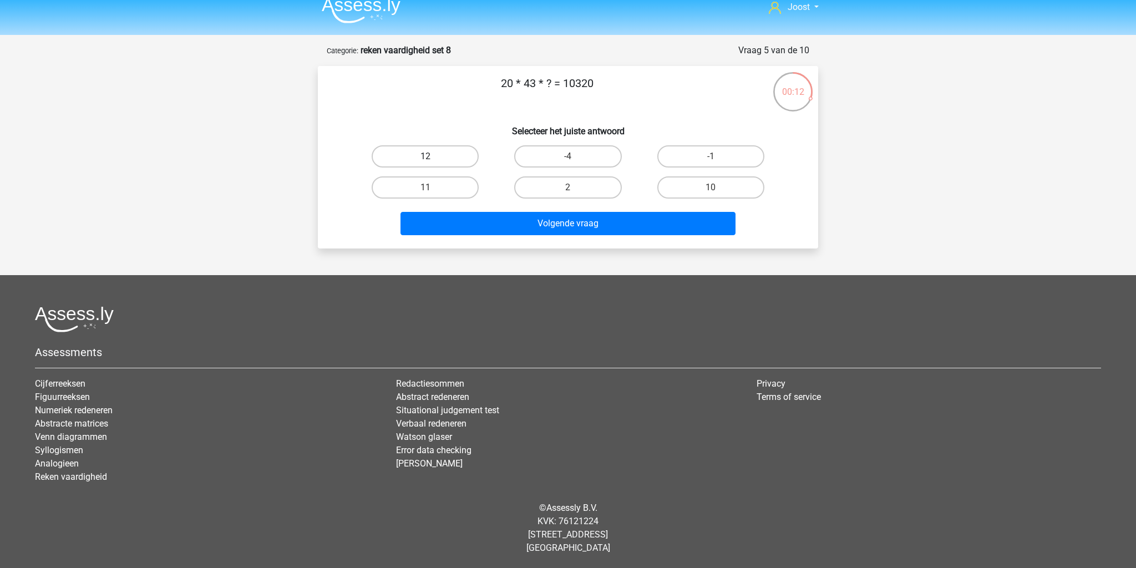
click at [443, 158] on label "12" at bounding box center [425, 156] width 107 height 22
click at [433, 158] on input "12" at bounding box center [428, 159] width 7 height 7
radio input "true"
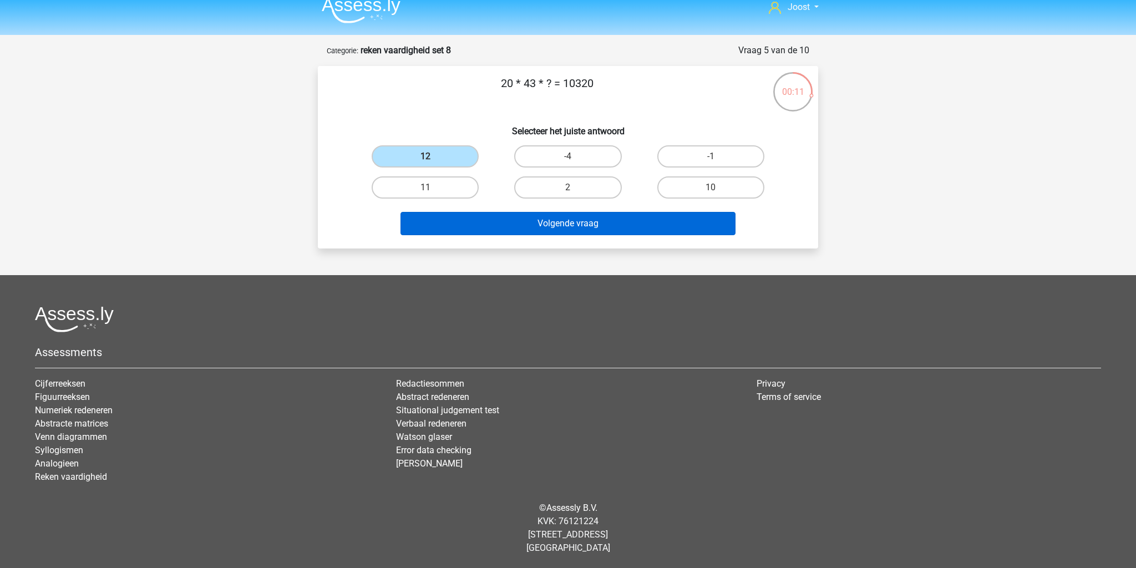
click at [530, 230] on button "Volgende vraag" at bounding box center [568, 223] width 336 height 23
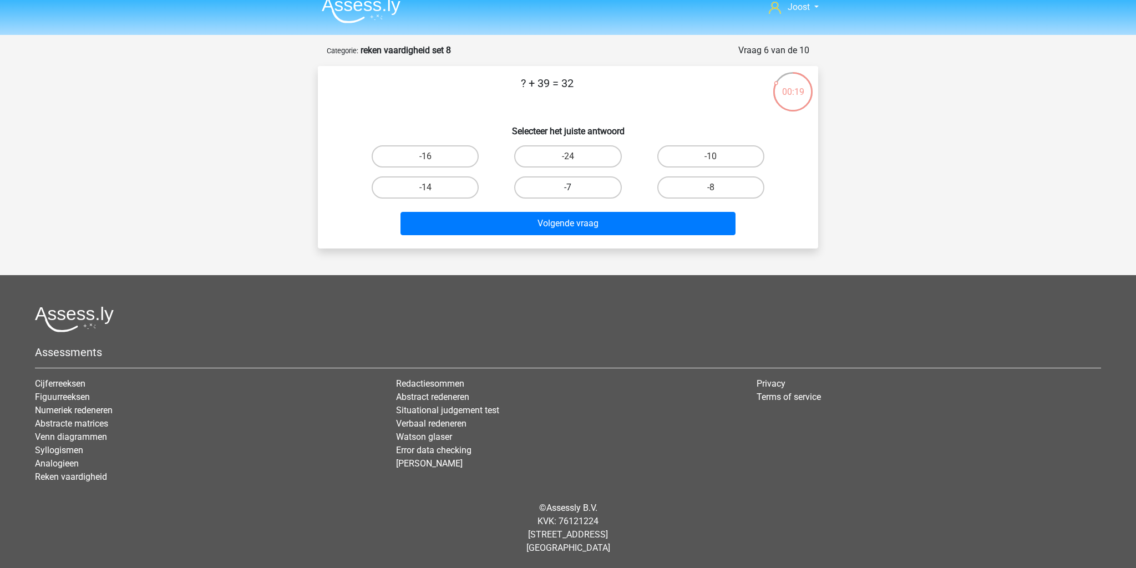
drag, startPoint x: 618, startPoint y: 191, endPoint x: 610, endPoint y: 190, distance: 8.4
click at [617, 191] on label "-7" at bounding box center [567, 187] width 107 height 22
click at [575, 191] on input "-7" at bounding box center [571, 190] width 7 height 7
radio input "true"
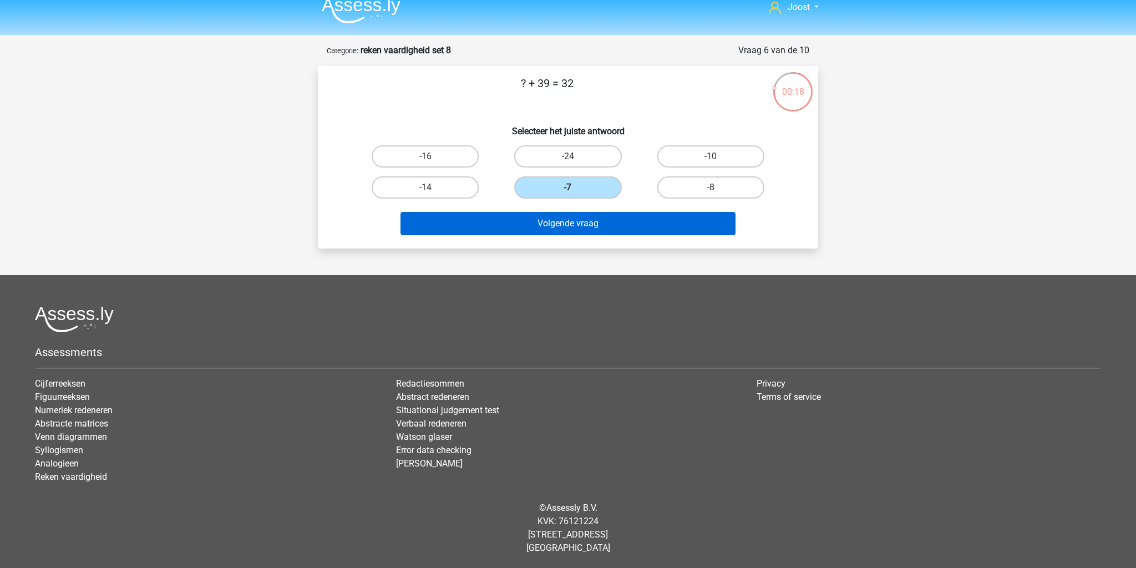
click at [640, 224] on button "Volgende vraag" at bounding box center [568, 223] width 336 height 23
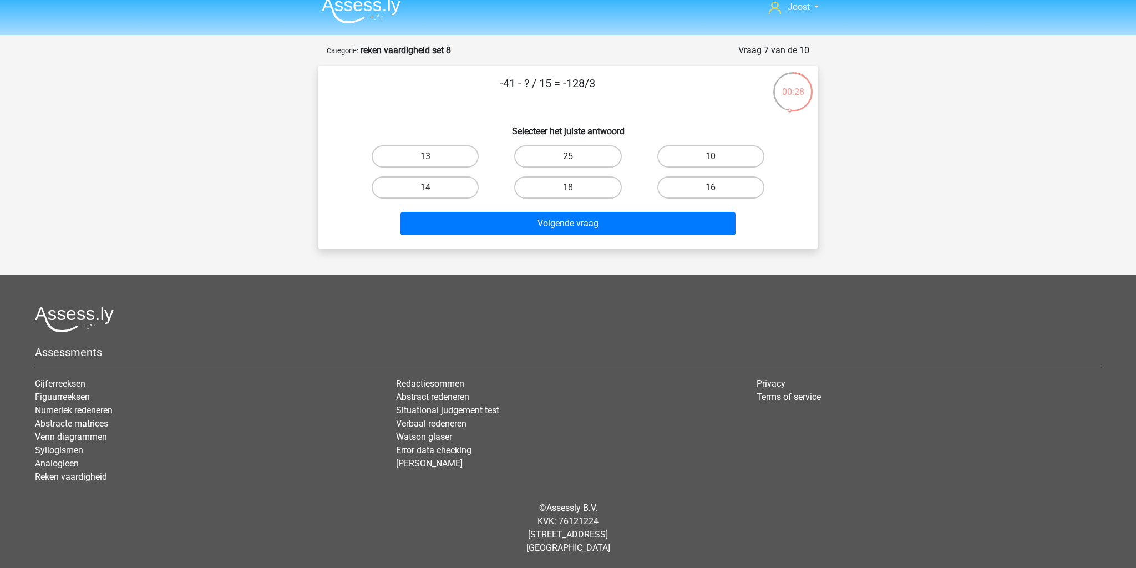
click at [702, 184] on label "16" at bounding box center [710, 187] width 107 height 22
click at [711, 187] on input "16" at bounding box center [714, 190] width 7 height 7
radio input "true"
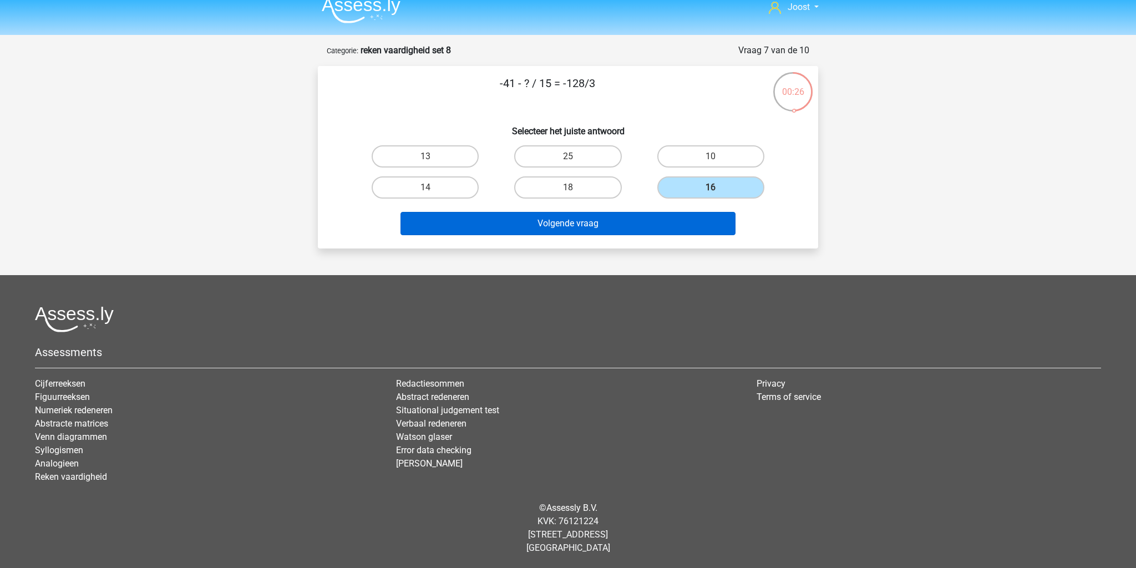
click at [686, 230] on button "Volgende vraag" at bounding box center [568, 223] width 336 height 23
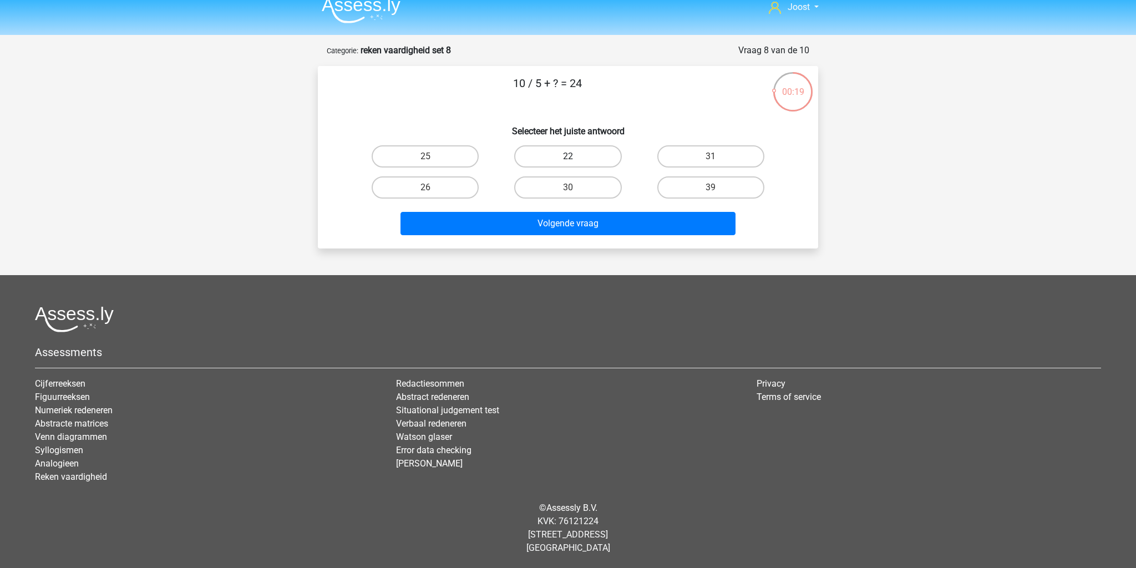
click at [586, 153] on label "22" at bounding box center [567, 156] width 107 height 22
click at [575, 156] on input "22" at bounding box center [571, 159] width 7 height 7
radio input "true"
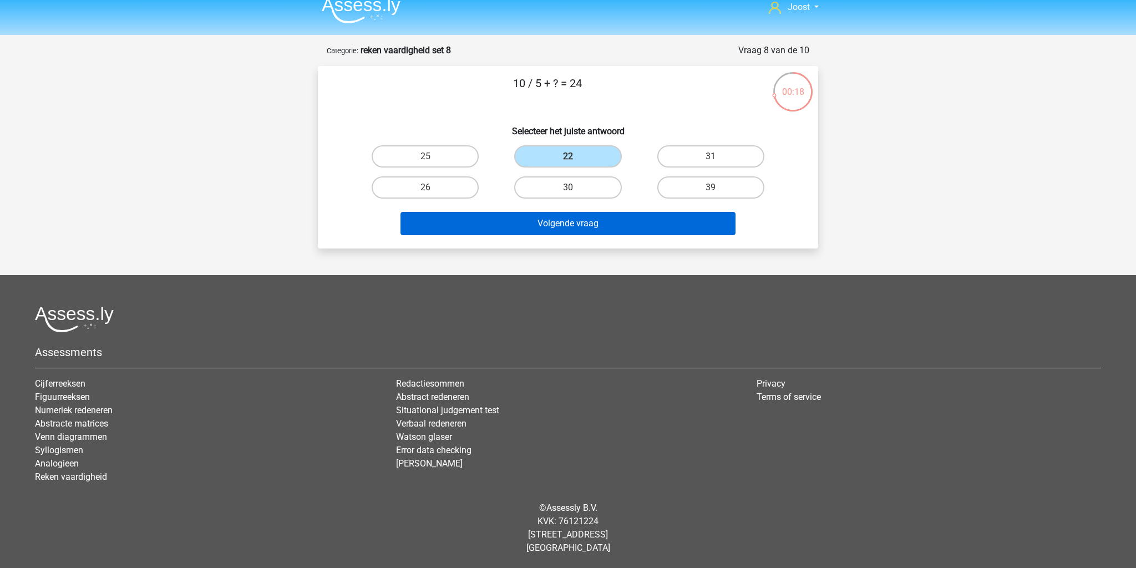
click at [683, 214] on button "Volgende vraag" at bounding box center [568, 223] width 336 height 23
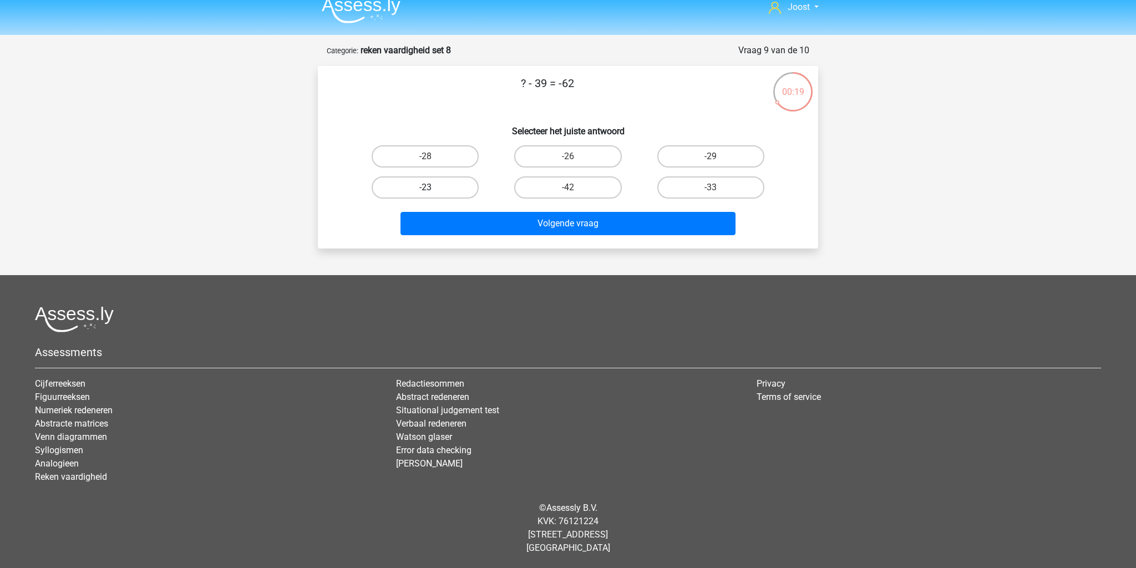
click at [433, 185] on label "-23" at bounding box center [425, 187] width 107 height 22
click at [433, 187] on input "-23" at bounding box center [428, 190] width 7 height 7
radio input "true"
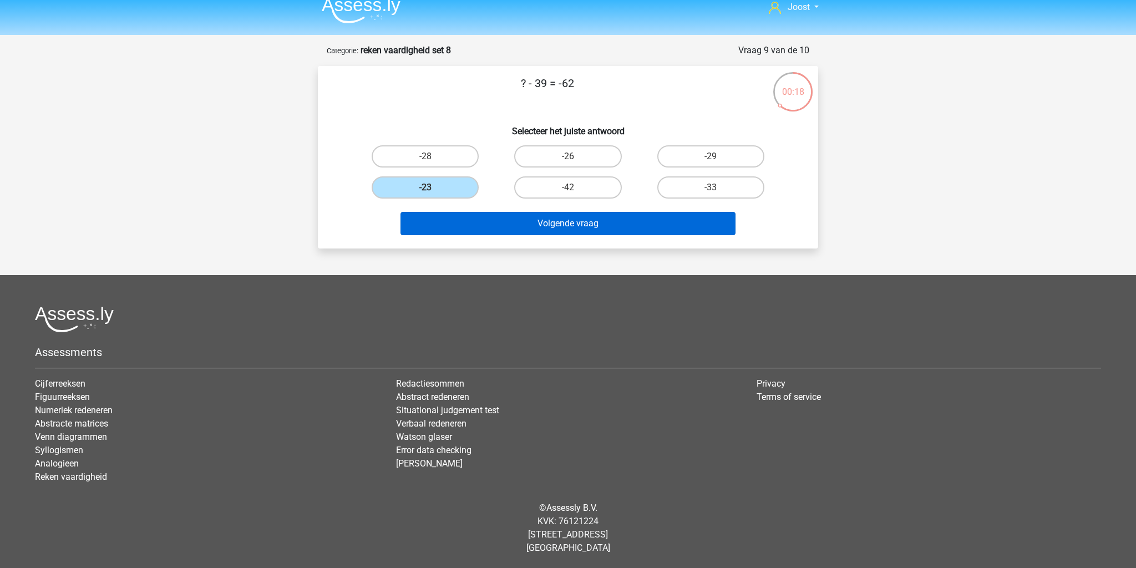
click at [600, 222] on button "Volgende vraag" at bounding box center [568, 223] width 336 height 23
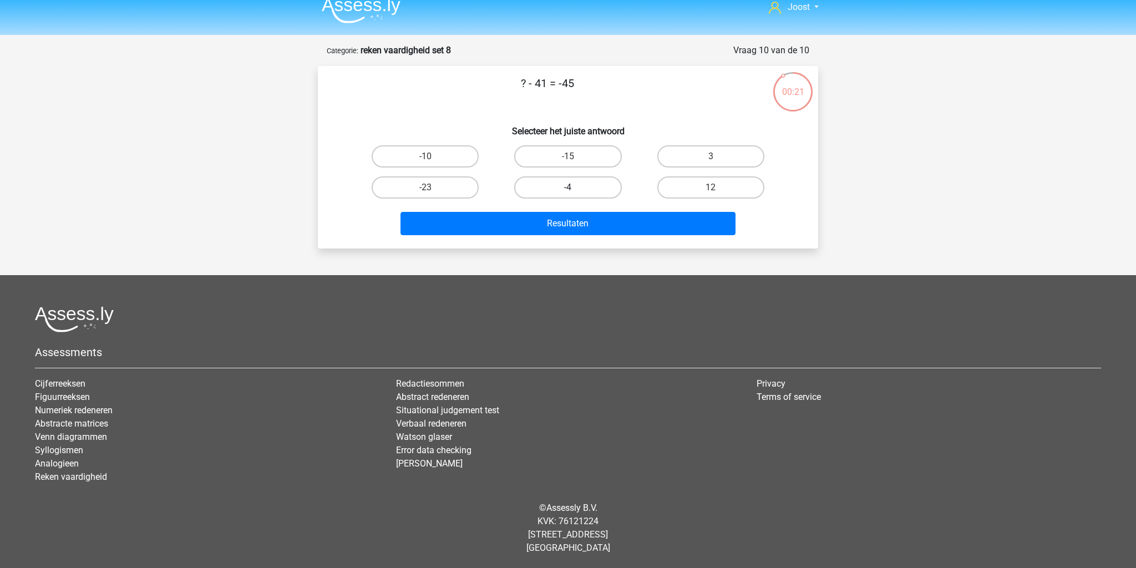
click at [570, 186] on label "-4" at bounding box center [567, 187] width 107 height 22
click at [570, 187] on input "-4" at bounding box center [571, 190] width 7 height 7
radio input "true"
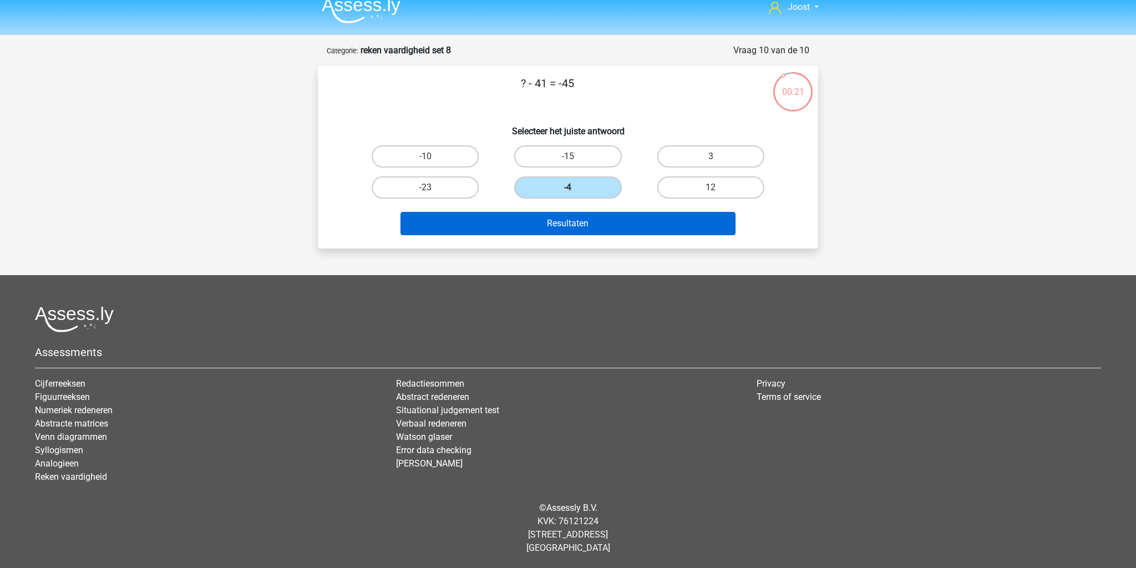
click at [609, 219] on button "Resultaten" at bounding box center [568, 223] width 336 height 23
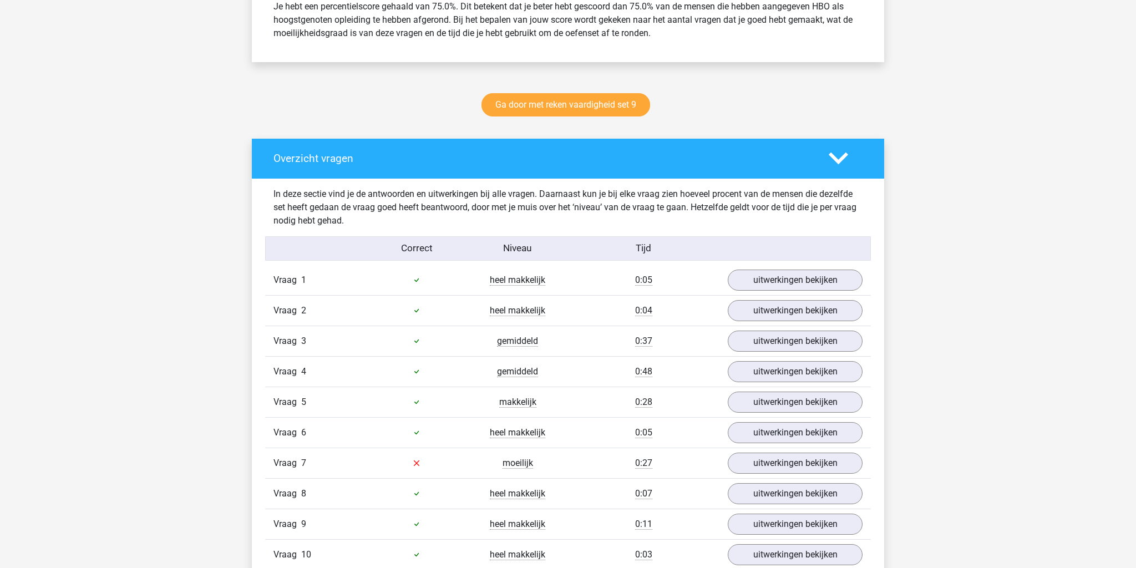
scroll to position [664, 0]
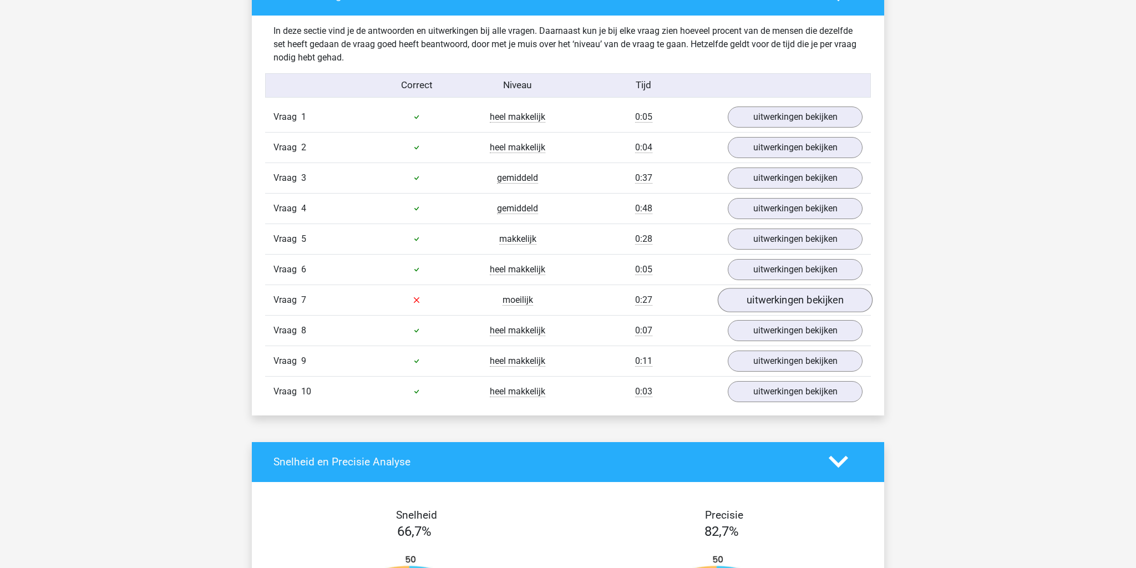
click at [759, 298] on link "uitwerkingen bekijken" at bounding box center [795, 300] width 155 height 24
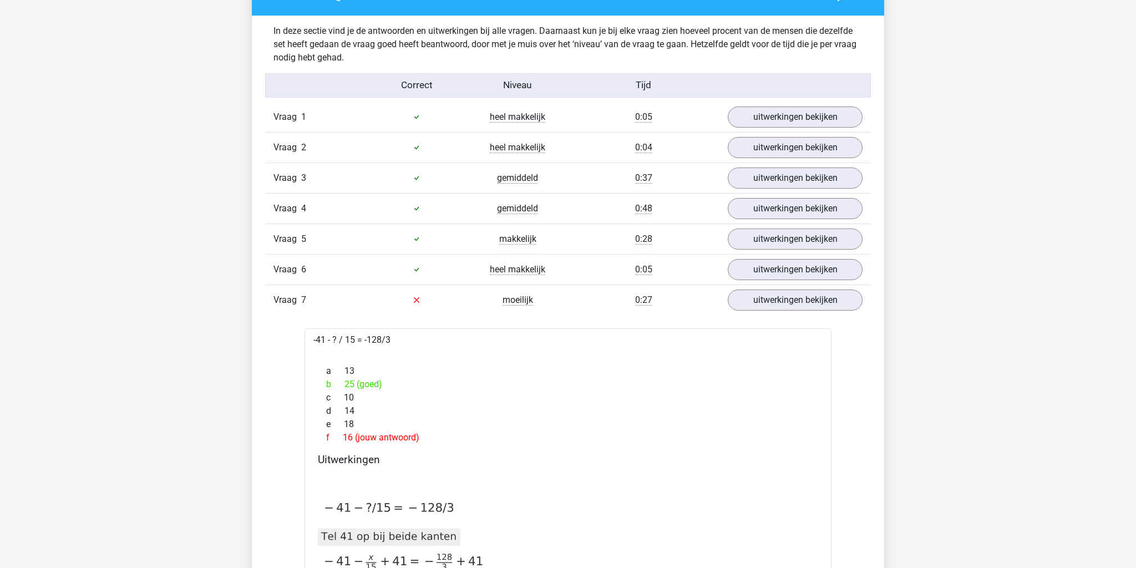
drag, startPoint x: 397, startPoint y: 342, endPoint x: 261, endPoint y: 343, distance: 136.4
copy div "-41 - ? / 15 = -128/3"
